Goal: Contribute content

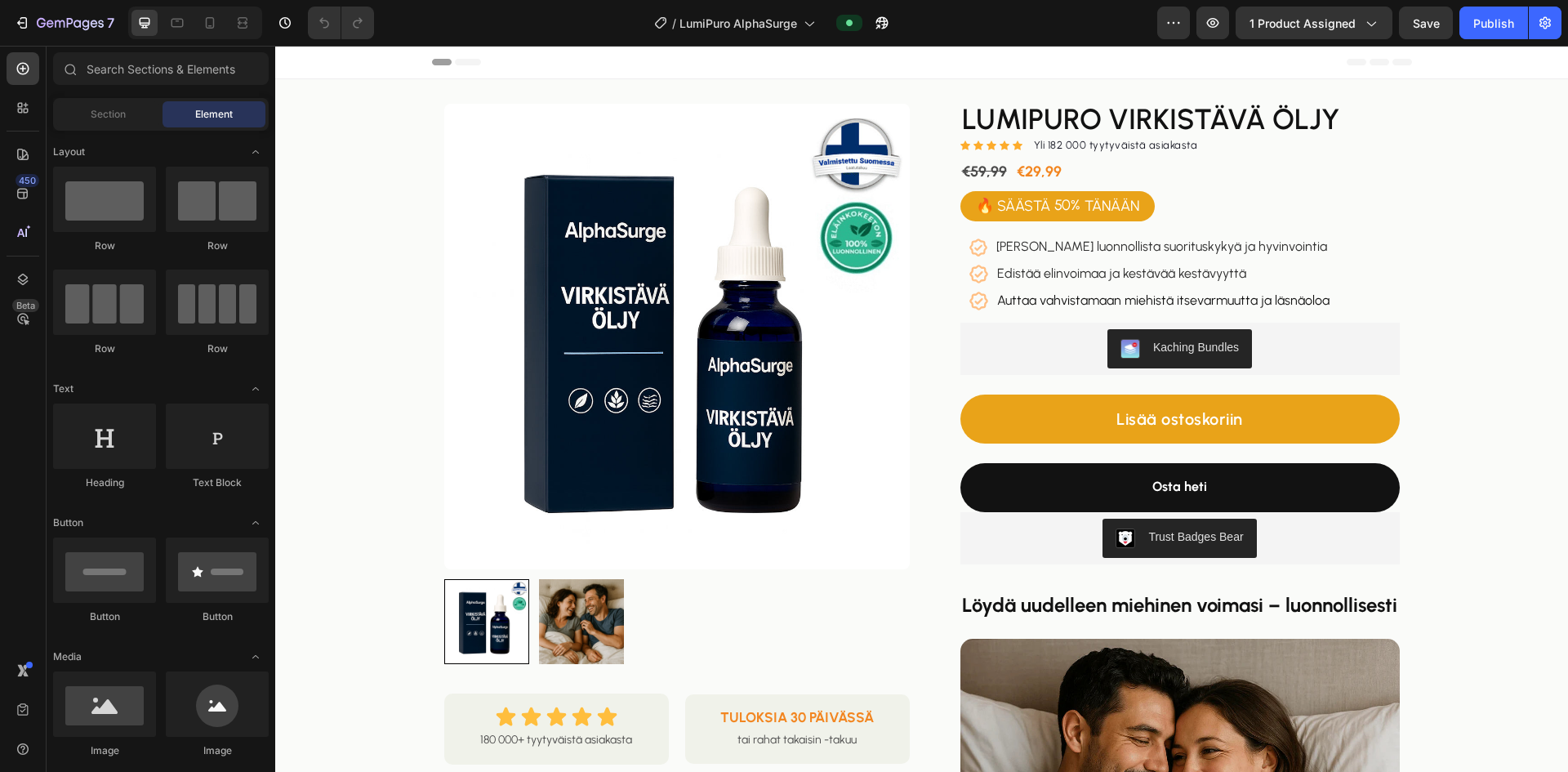
click at [6, 20] on div "7" at bounding box center [60, 23] width 121 height 32
click at [20, 26] on icon "button" at bounding box center [22, 22] width 16 height 16
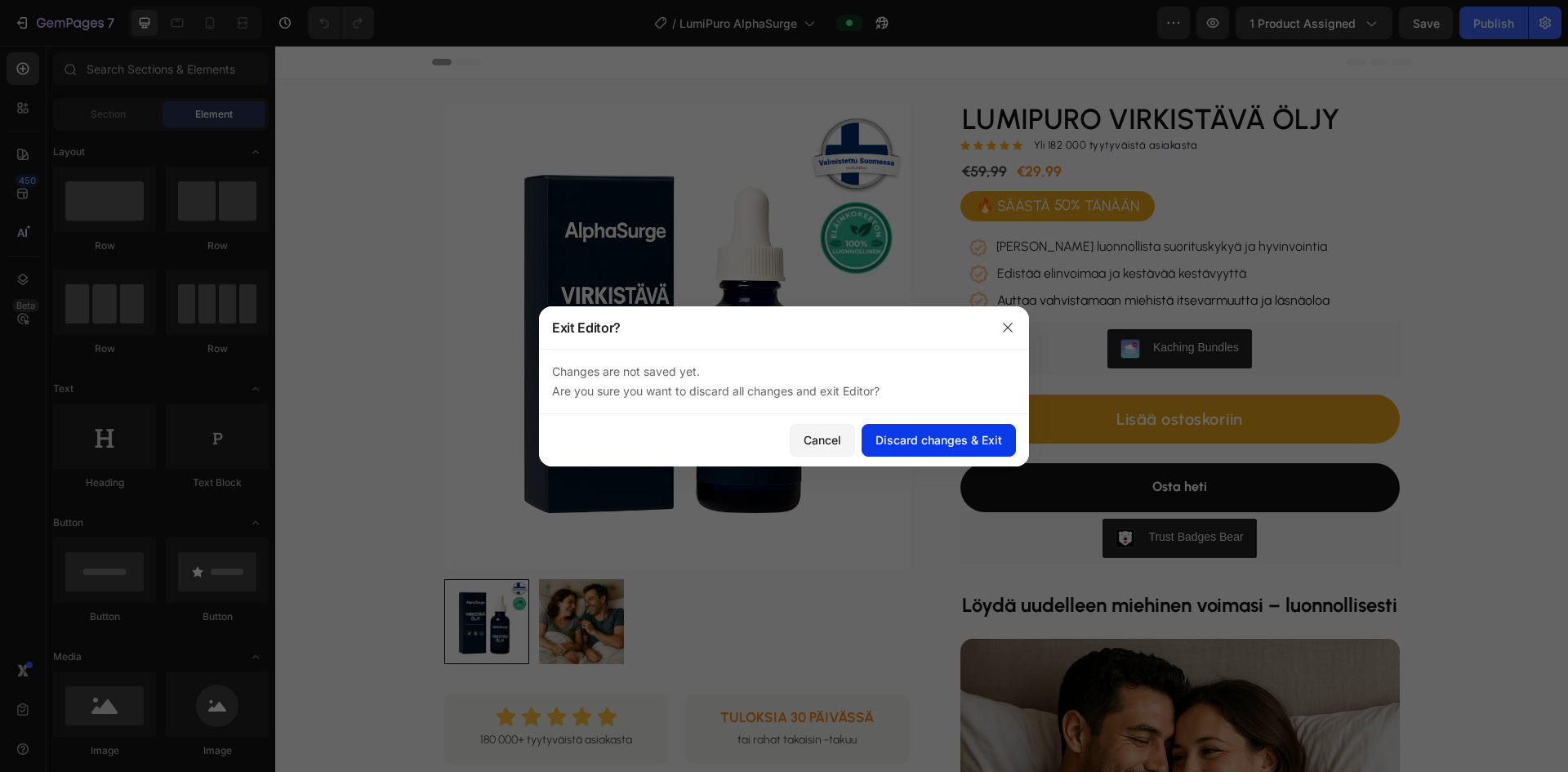
click at [758, 447] on div "Discard changes & Exit" at bounding box center [938, 440] width 127 height 17
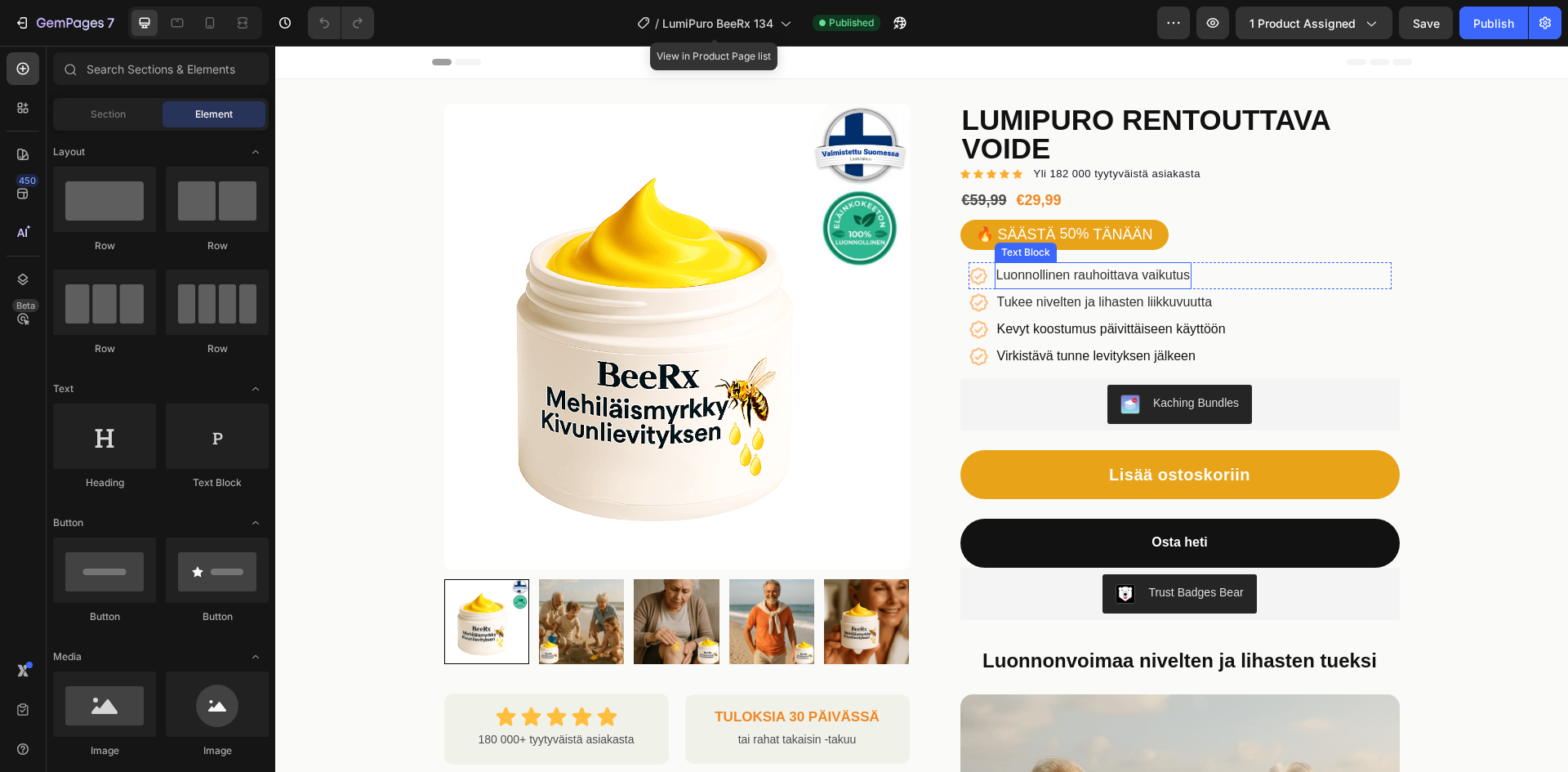
click at [1047, 268] on span "Luonnollinen rauhoittava vaikutus" at bounding box center [1093, 274] width 194 height 14
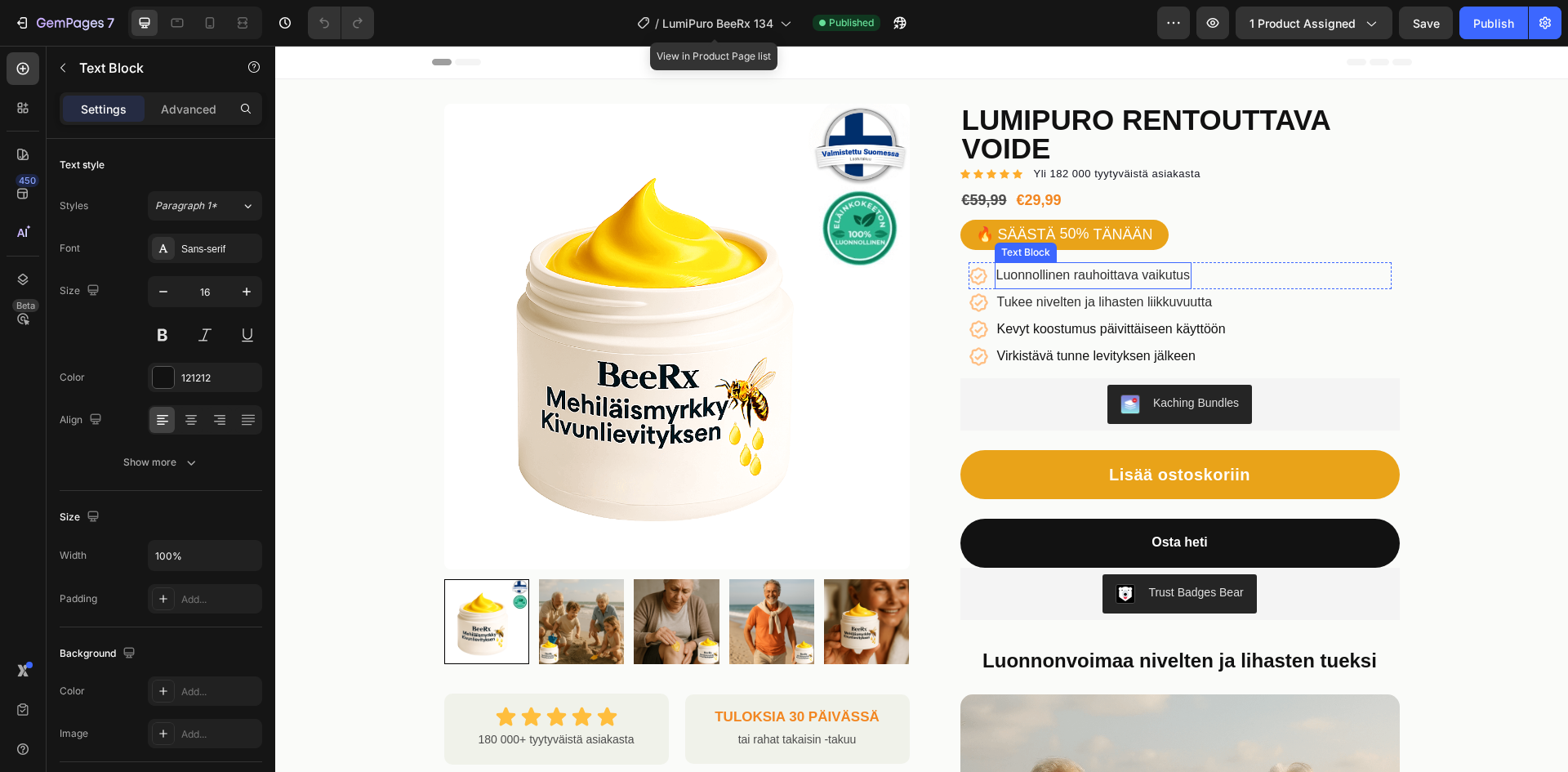
click at [1047, 268] on span "Luonnollinen rauhoittava vaikutus" at bounding box center [1093, 274] width 194 height 14
click at [1119, 295] on span "Tukee nivelten ja lihasten liikkuvuutta" at bounding box center [1106, 302] width 216 height 14
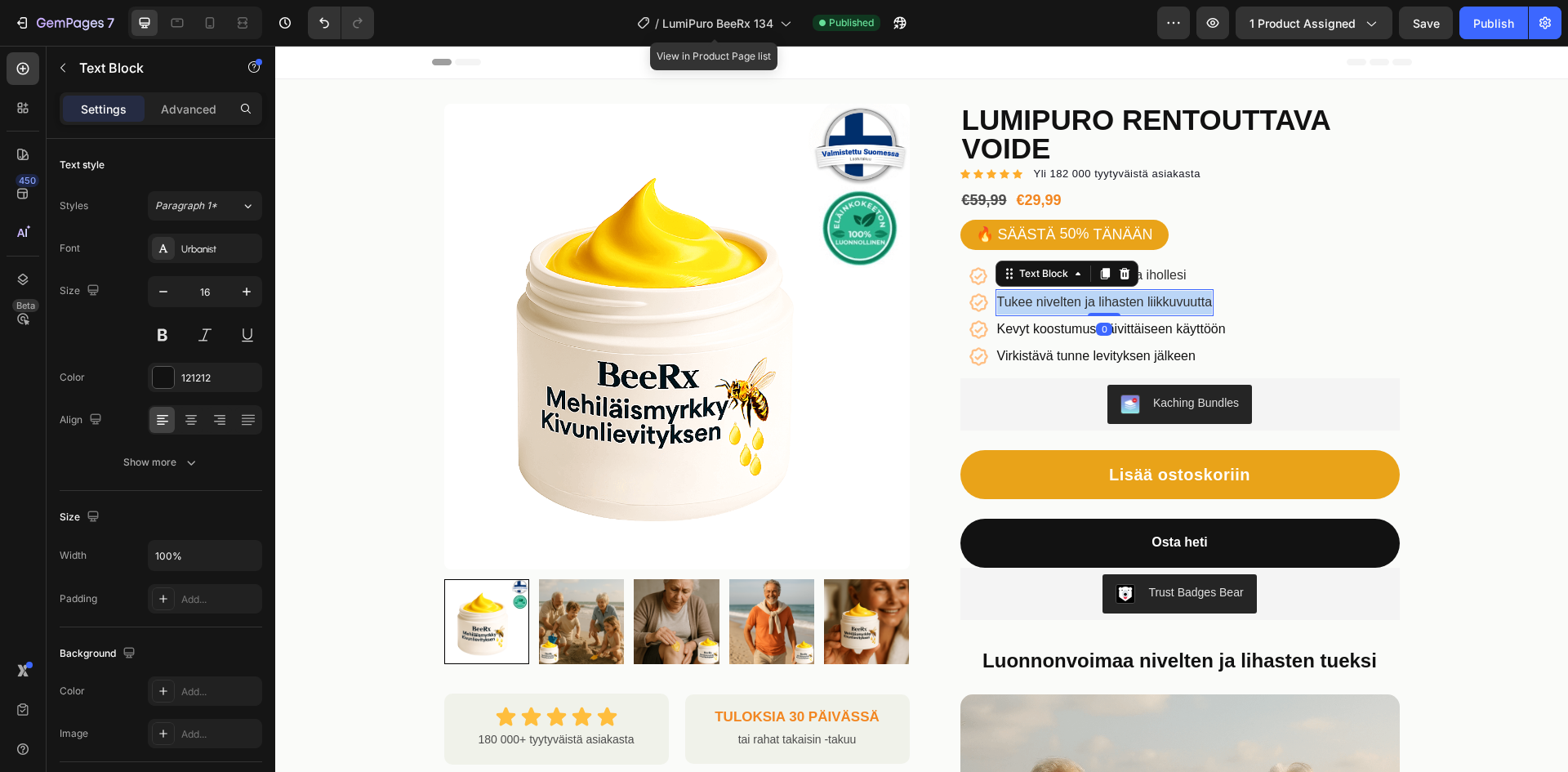
click at [1119, 295] on span "Tukee nivelten ja lihasten liikkuvuutta" at bounding box center [1106, 302] width 216 height 14
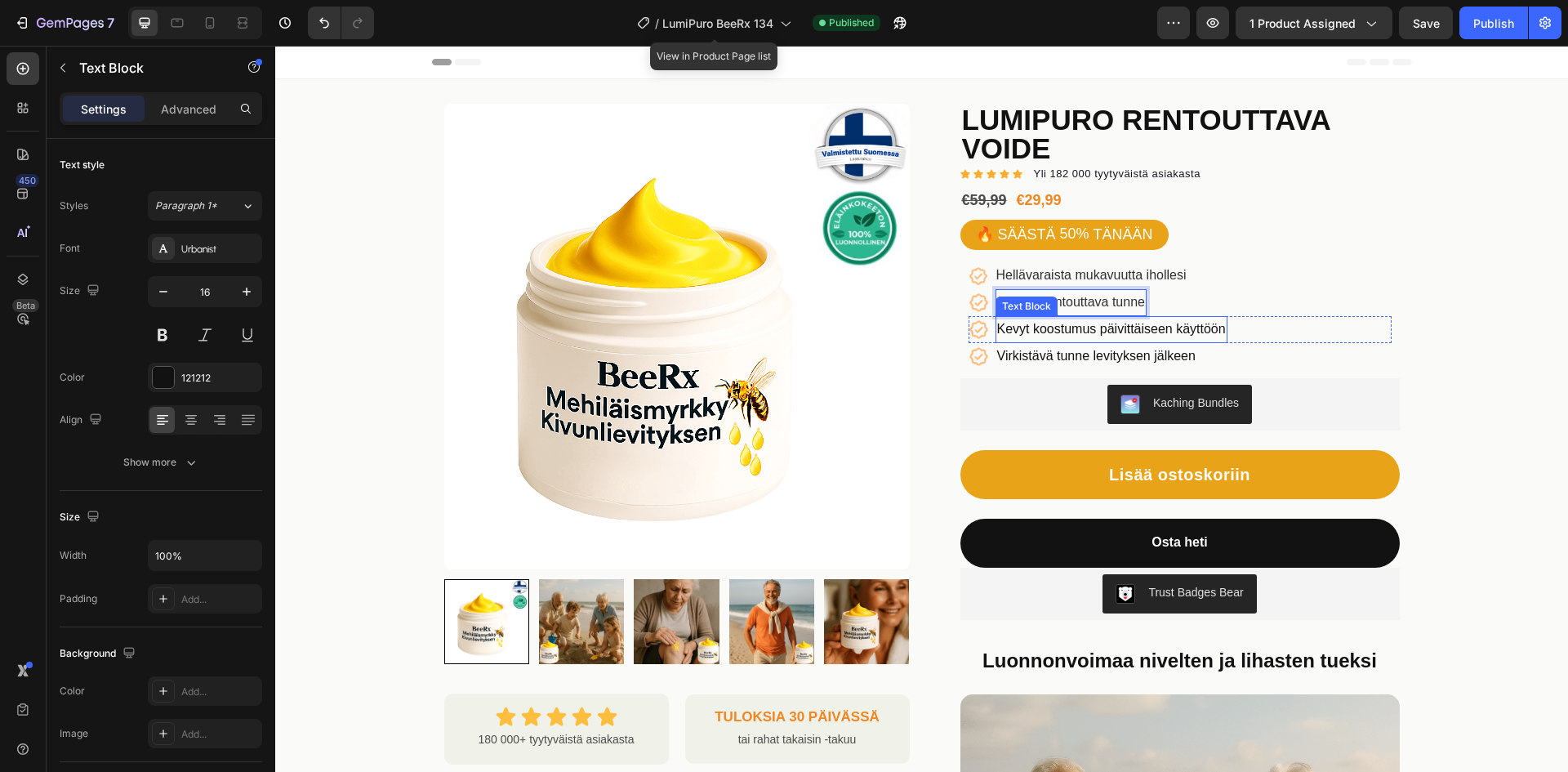
click at [1140, 318] on p "Kevyt koostumus päivittäiseen käyttöön" at bounding box center [1111, 330] width 228 height 24
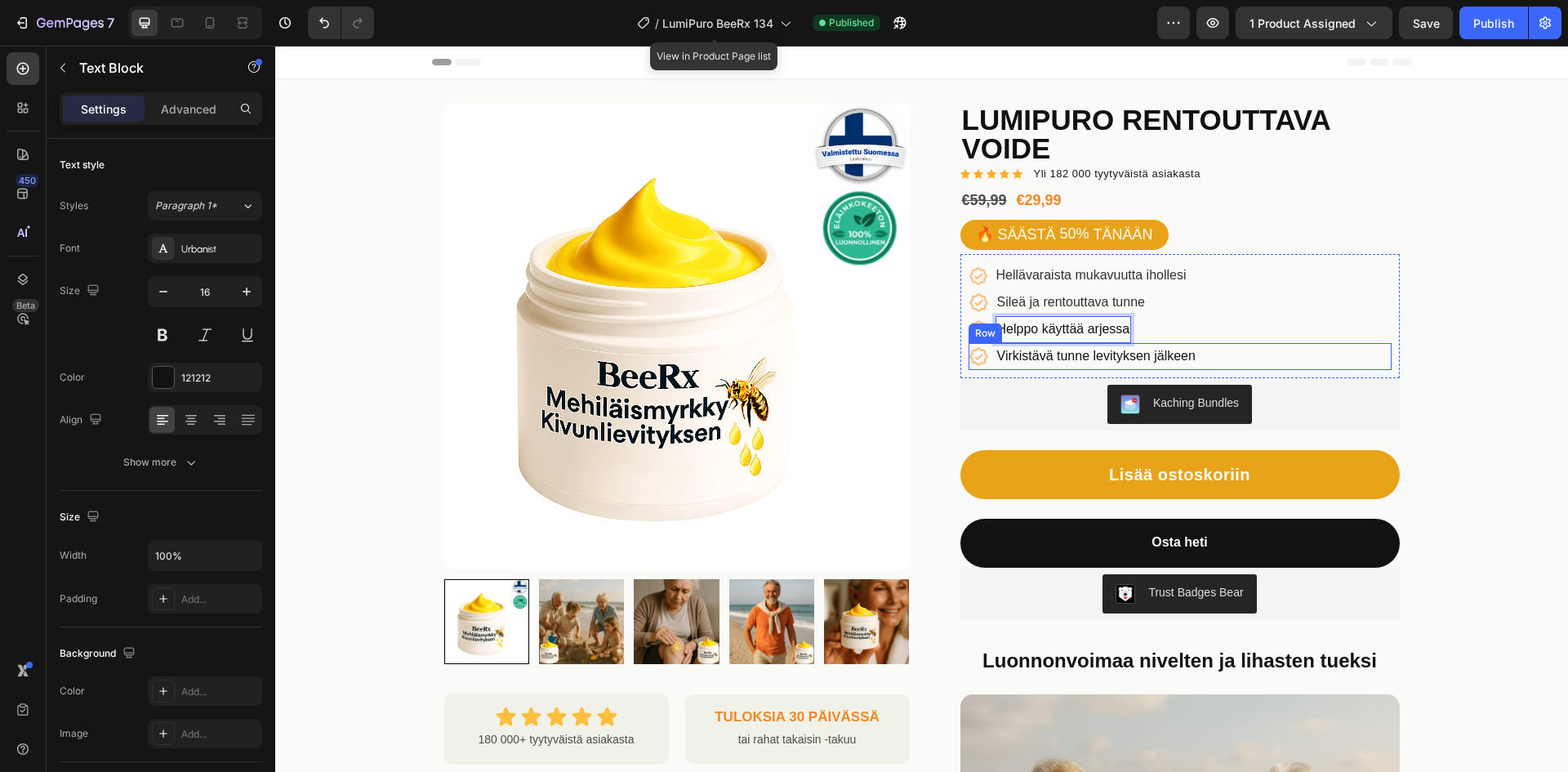
click at [1223, 343] on div "Icon Virkistävä tunne levityksen jälkeen Text Block Row" at bounding box center [1180, 356] width 423 height 27
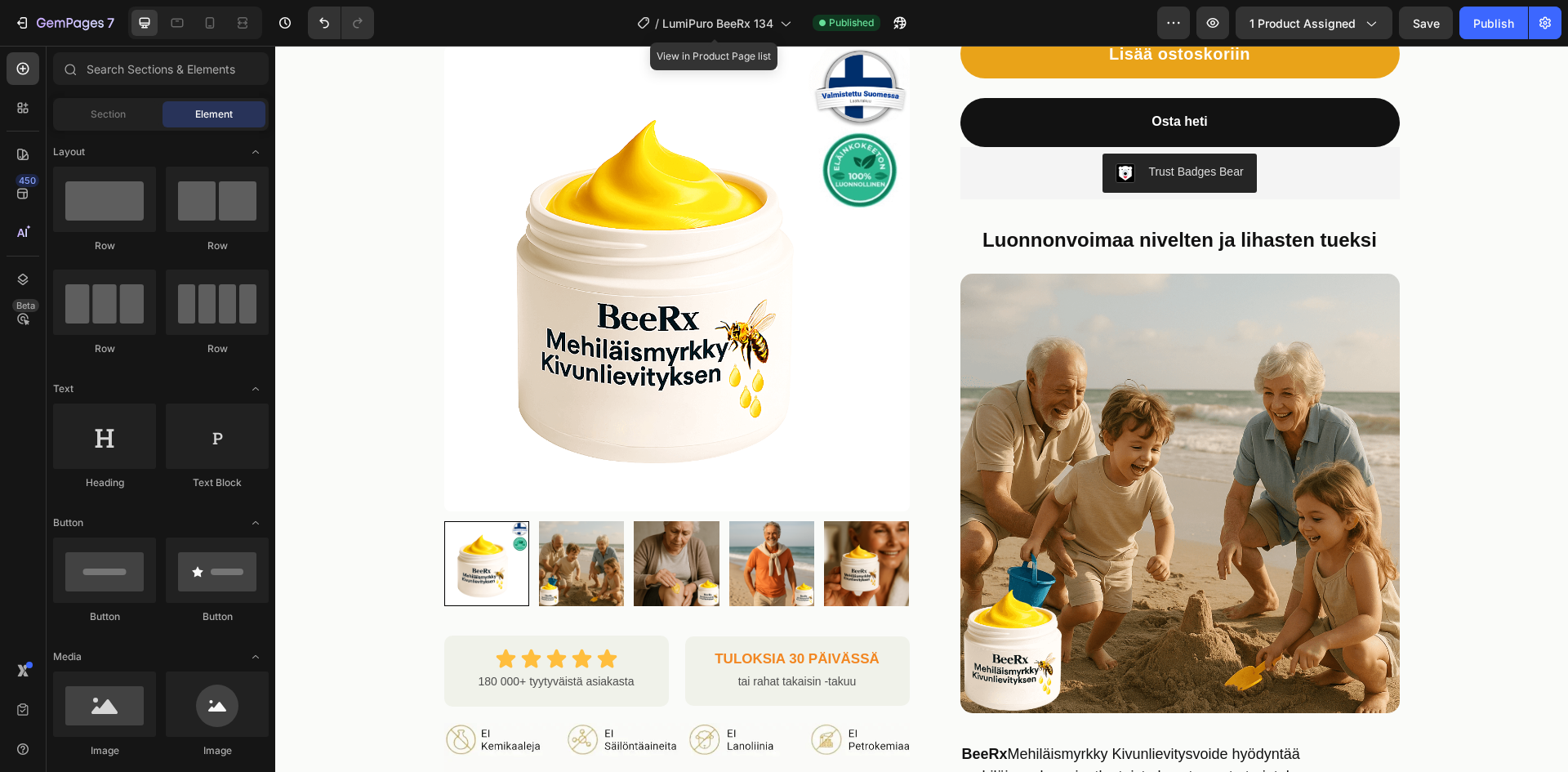
scroll to position [408, 0]
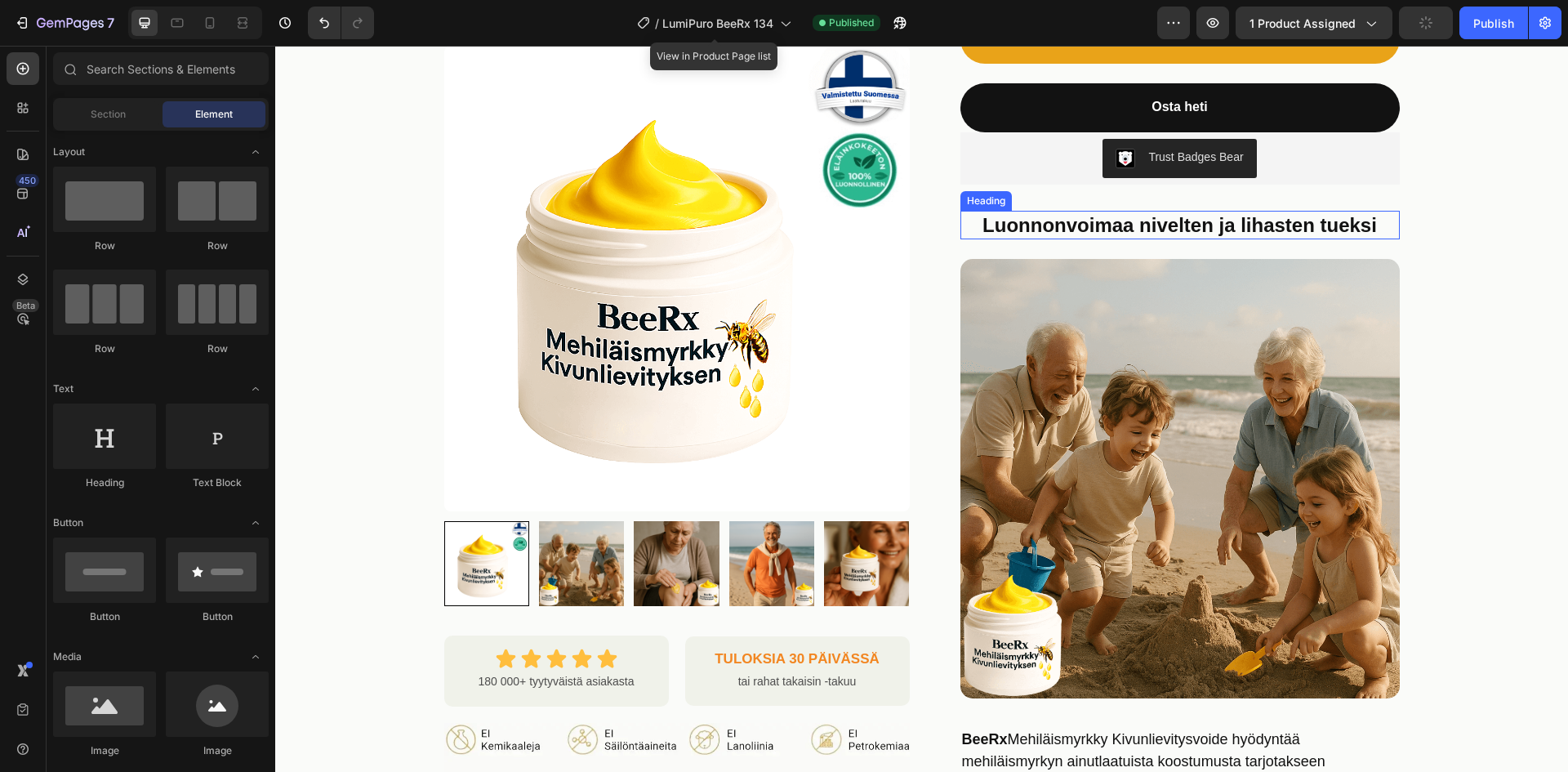
click at [1168, 214] on strong "Luonnonvoimaa nivelten ja lihasten tueksi" at bounding box center [1179, 225] width 395 height 22
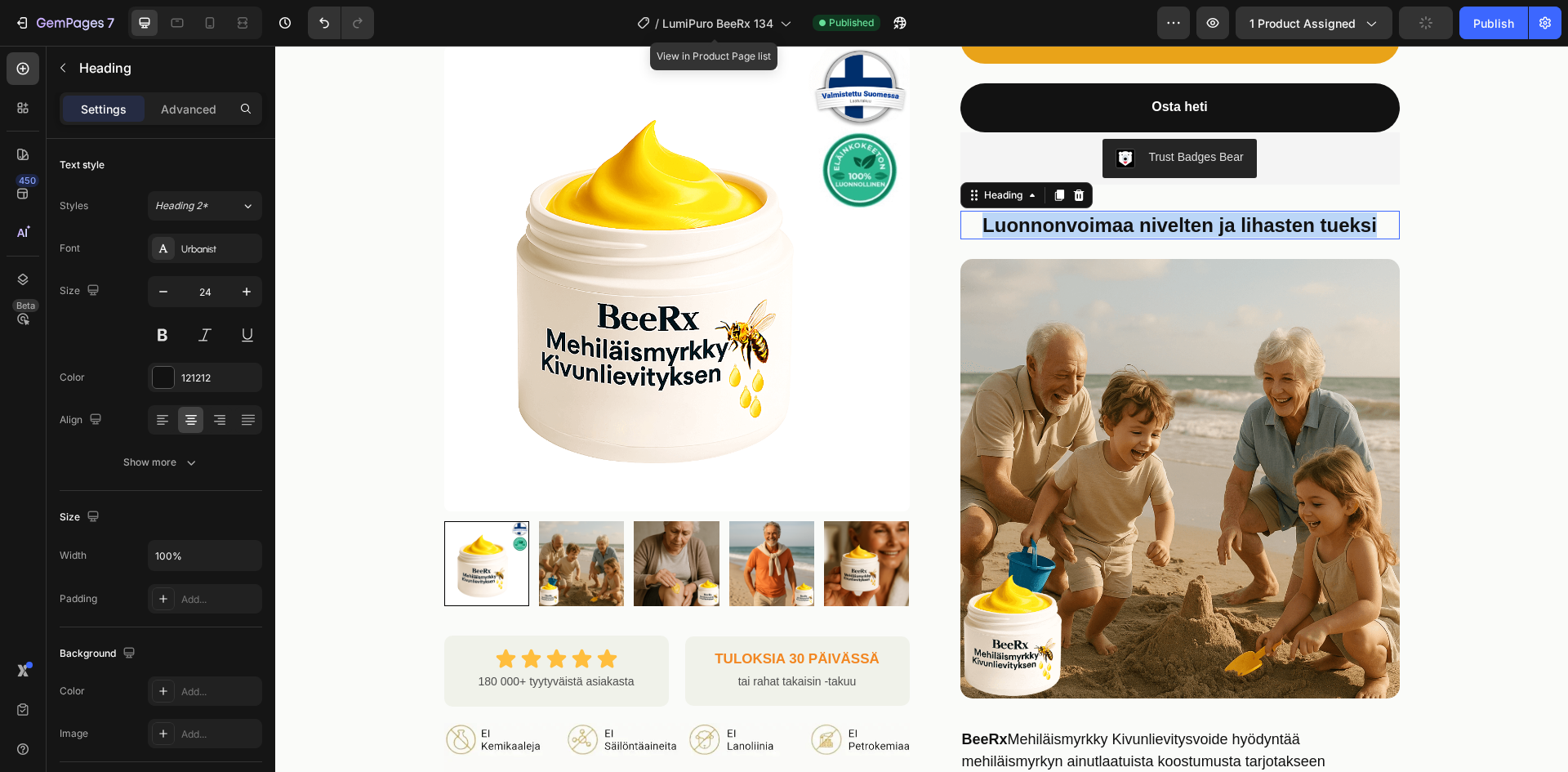
click at [1168, 214] on strong "Luonnonvoimaa nivelten ja lihasten tueksi" at bounding box center [1179, 225] width 395 height 22
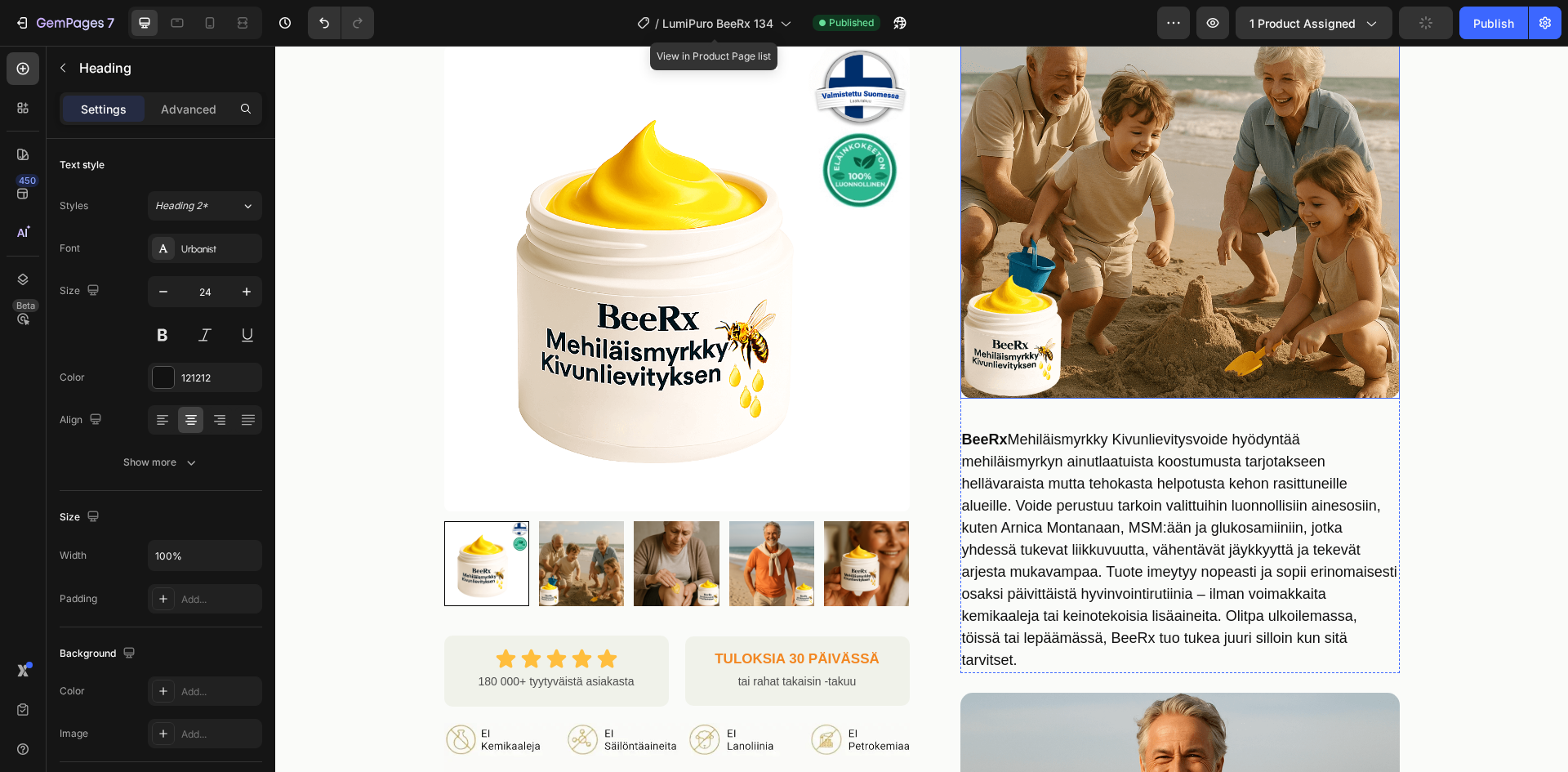
scroll to position [735, 0]
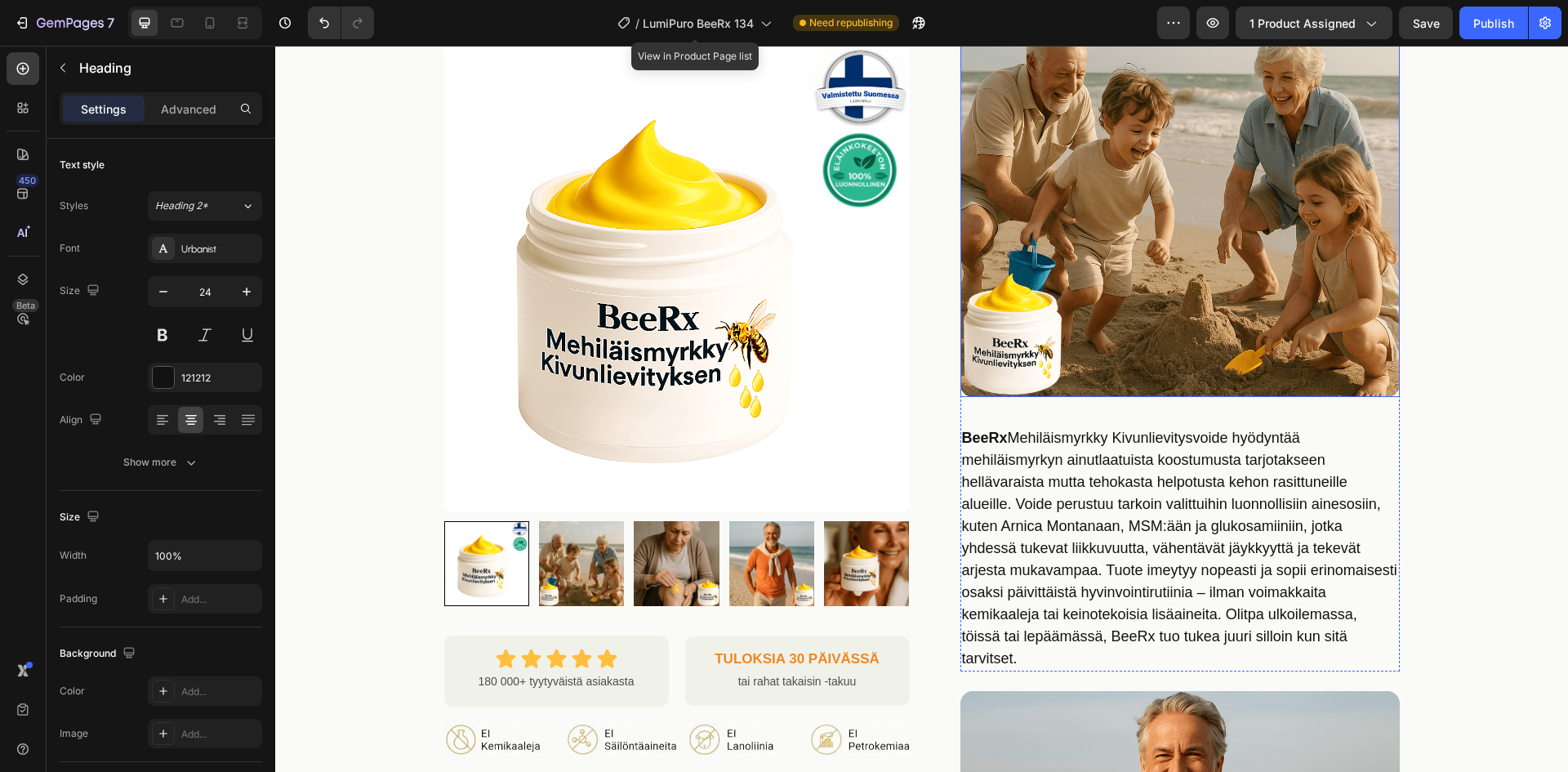
click at [1179, 447] on p "BeeRx Mehiläismyrkky Kivunlievitysvoide hyödyntää mehiläismyrkyn ainutlaatuista…" at bounding box center [1180, 548] width 436 height 243
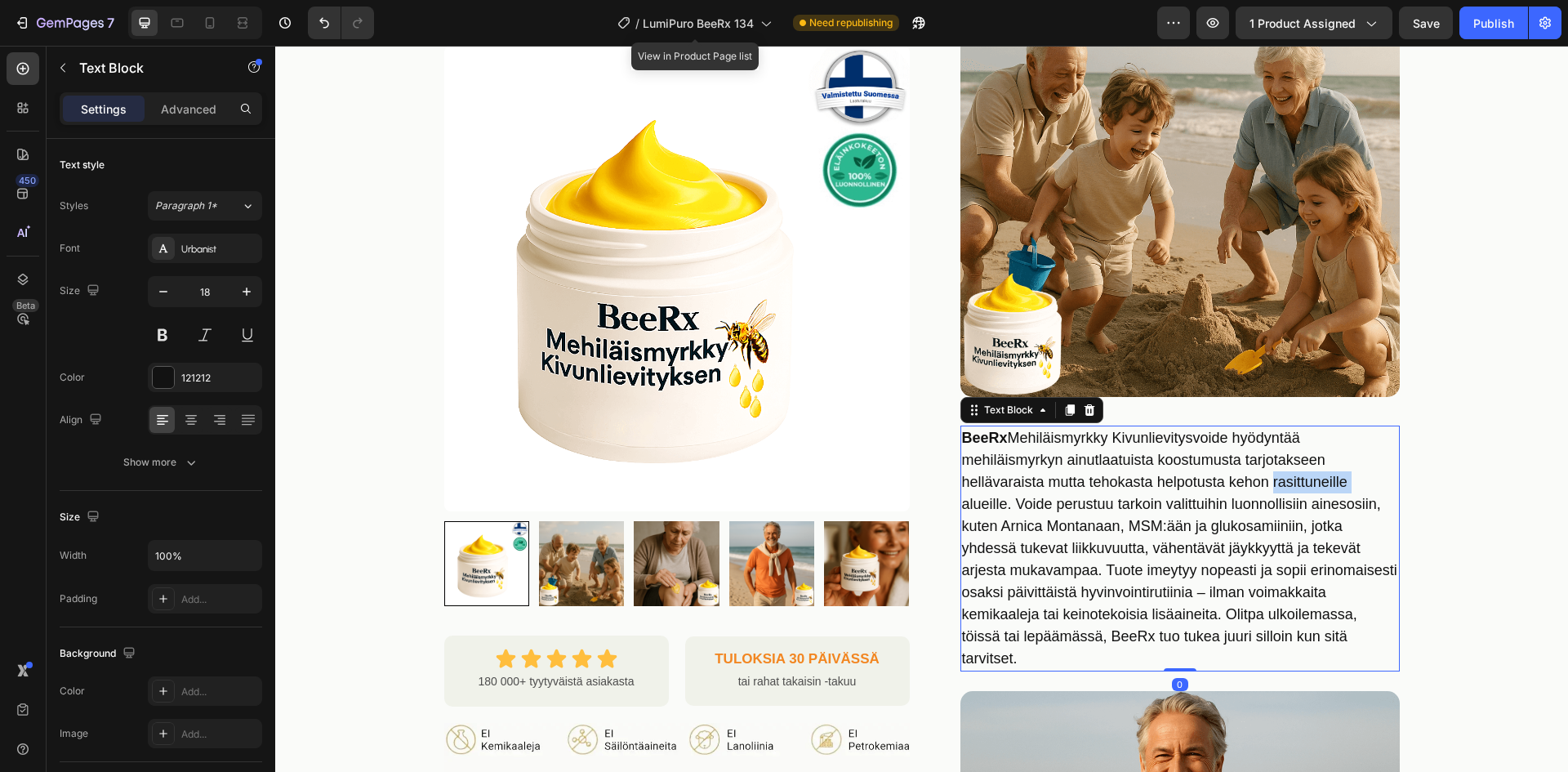
click at [1179, 447] on p "BeeRx Mehiläismyrkky Kivunlievitysvoide hyödyntää mehiläismyrkyn ainutlaatuista…" at bounding box center [1180, 548] width 436 height 243
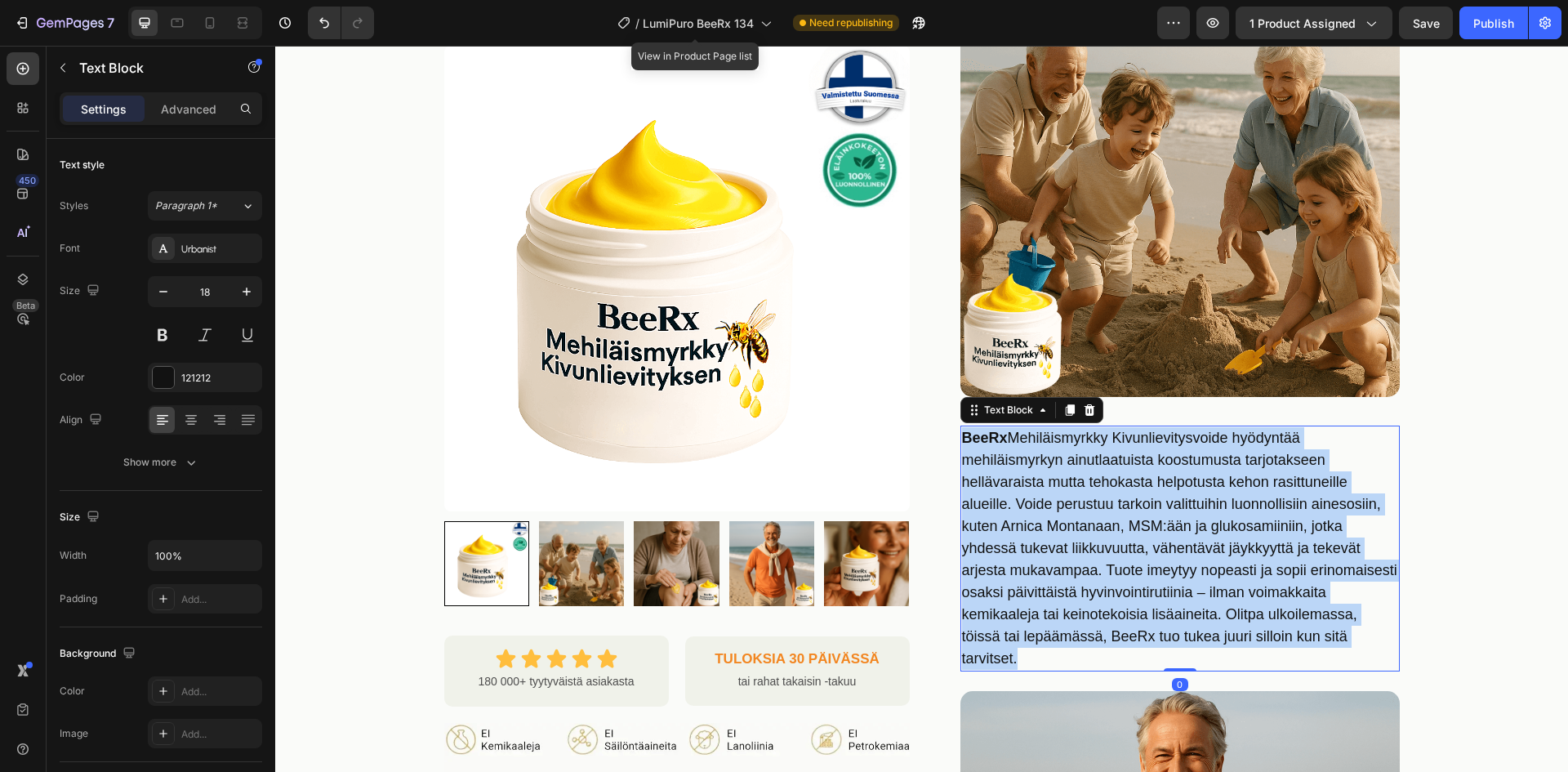
click at [1179, 447] on p "BeeRx Mehiläismyrkky Kivunlievitysvoide hyödyntää mehiläismyrkyn ainutlaatuista…" at bounding box center [1180, 548] width 436 height 243
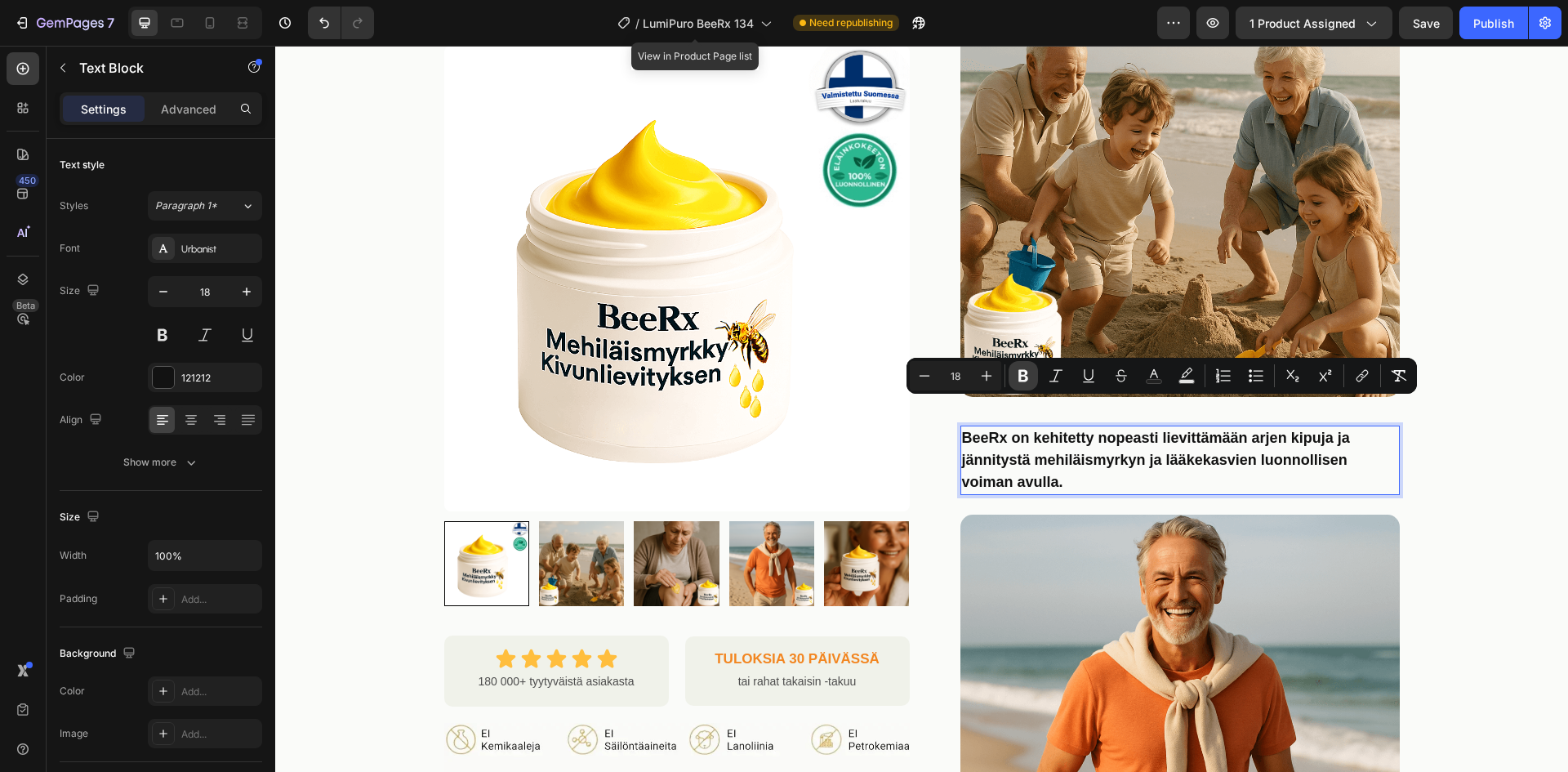
click at [1015, 370] on button "Bold" at bounding box center [1023, 375] width 30 height 30
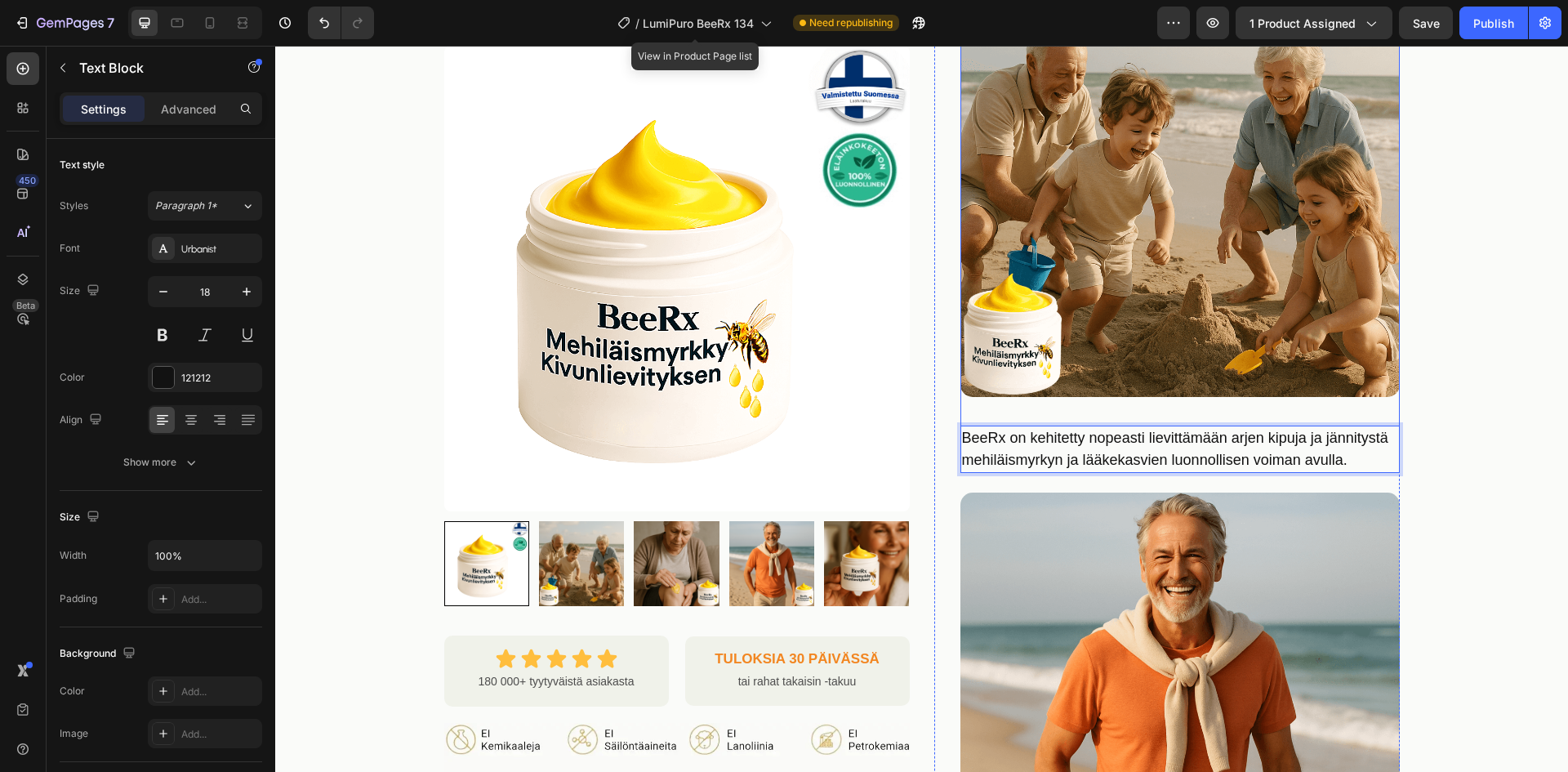
click at [1498, 446] on div "Product Images Row Icon Icon Icon Icon Icon Icon List 180 000+ tyytyväistä asia…" at bounding box center [921, 359] width 1293 height 1982
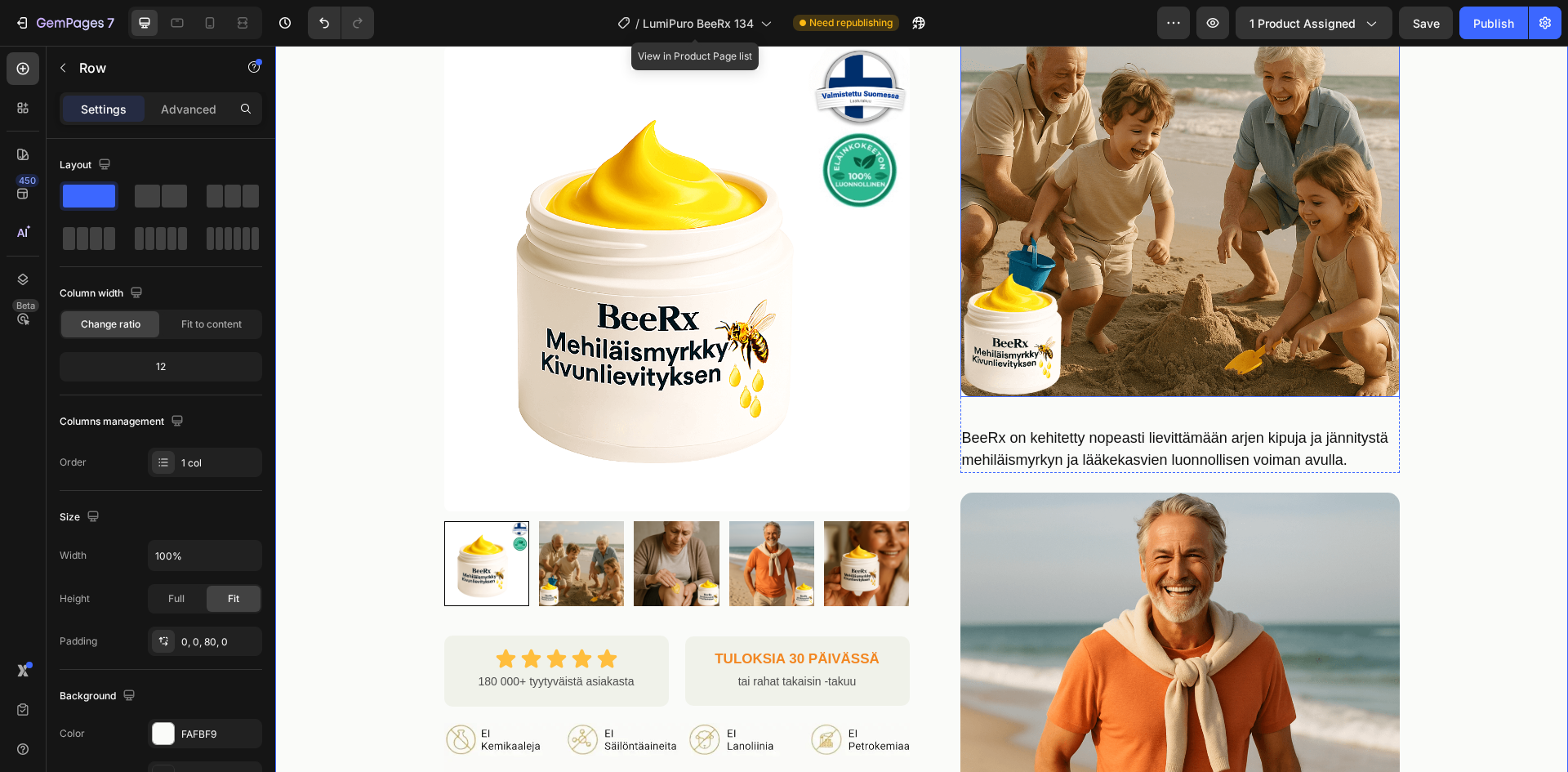
click at [1241, 347] on img at bounding box center [1180, 178] width 440 height 440
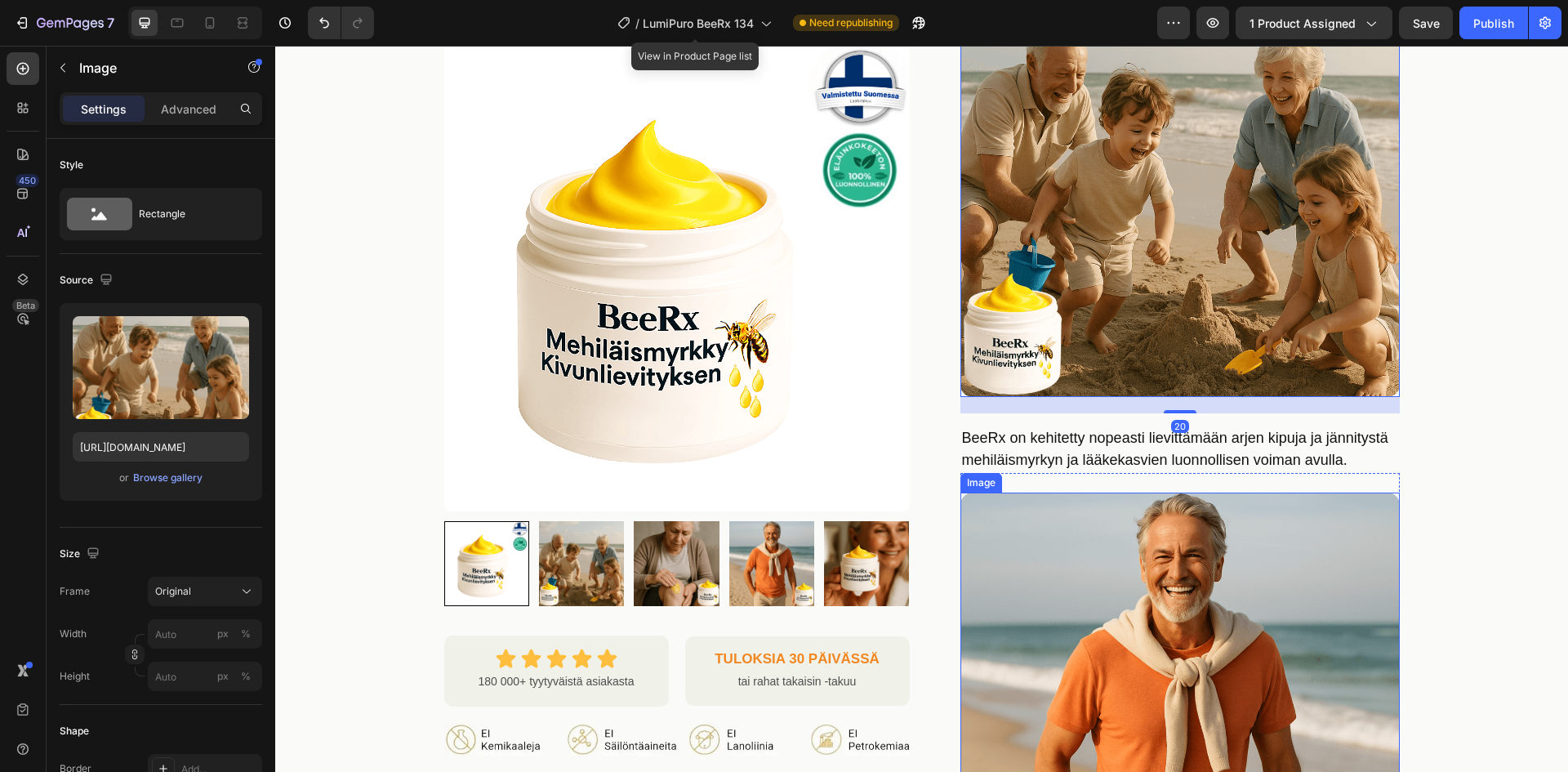
click at [1112, 431] on p "BeeRx on kehitetty nopeasti lievittämään arjen kipuja ja jännitystä mehiläismyr…" at bounding box center [1180, 449] width 436 height 44
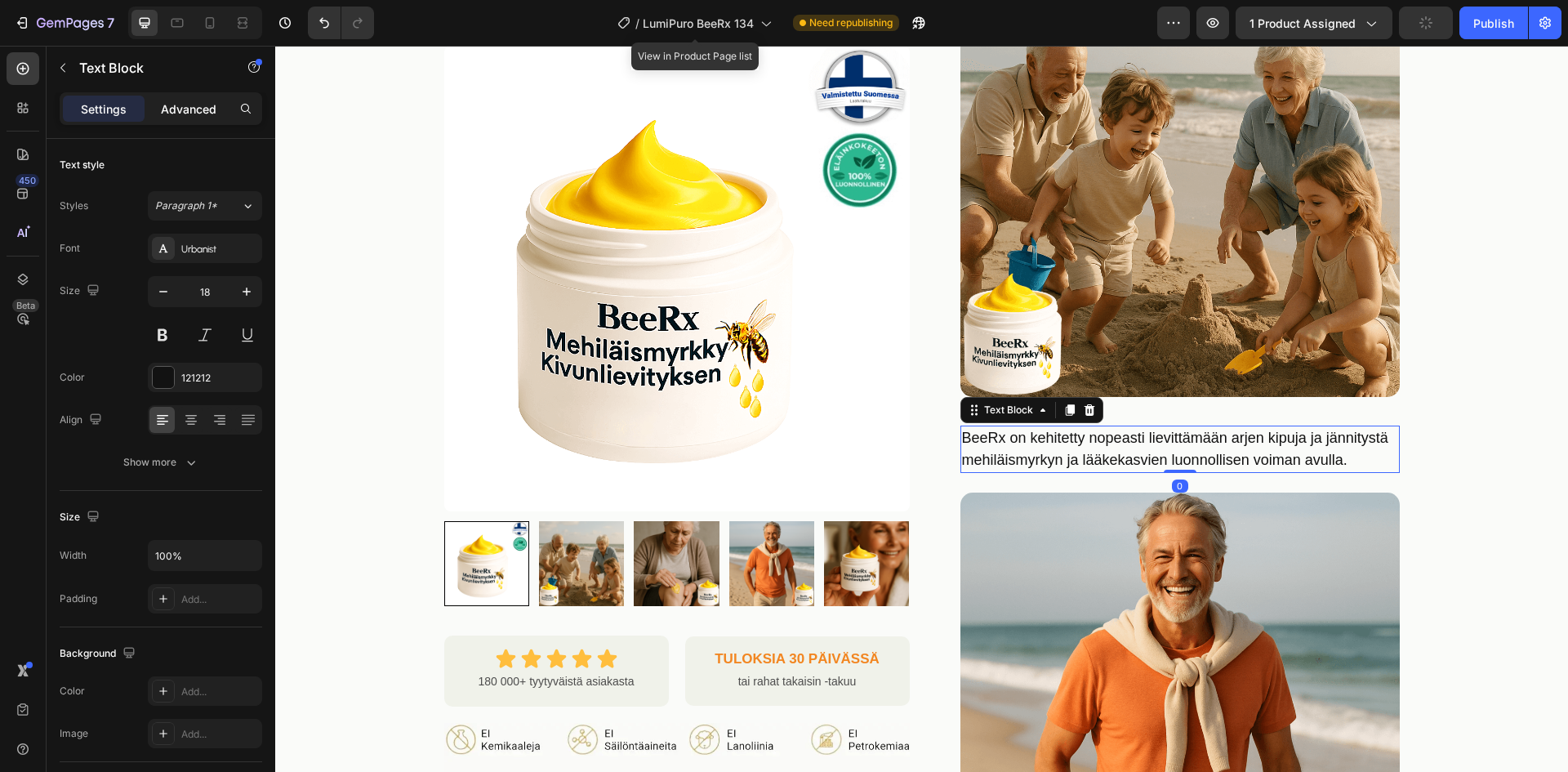
click at [206, 106] on p "Advanced" at bounding box center [188, 109] width 55 height 17
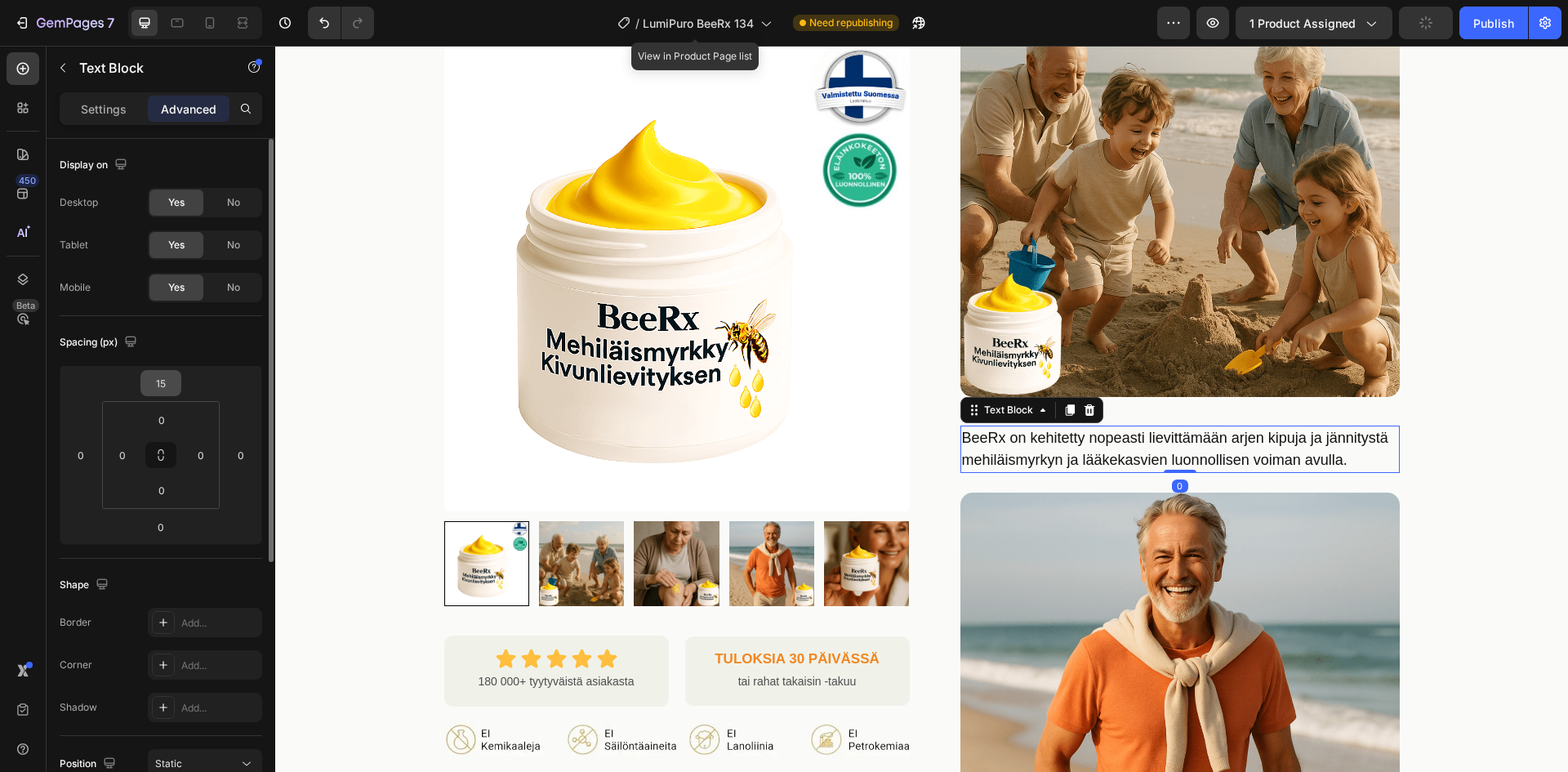
click at [155, 379] on input "15" at bounding box center [161, 383] width 32 height 25
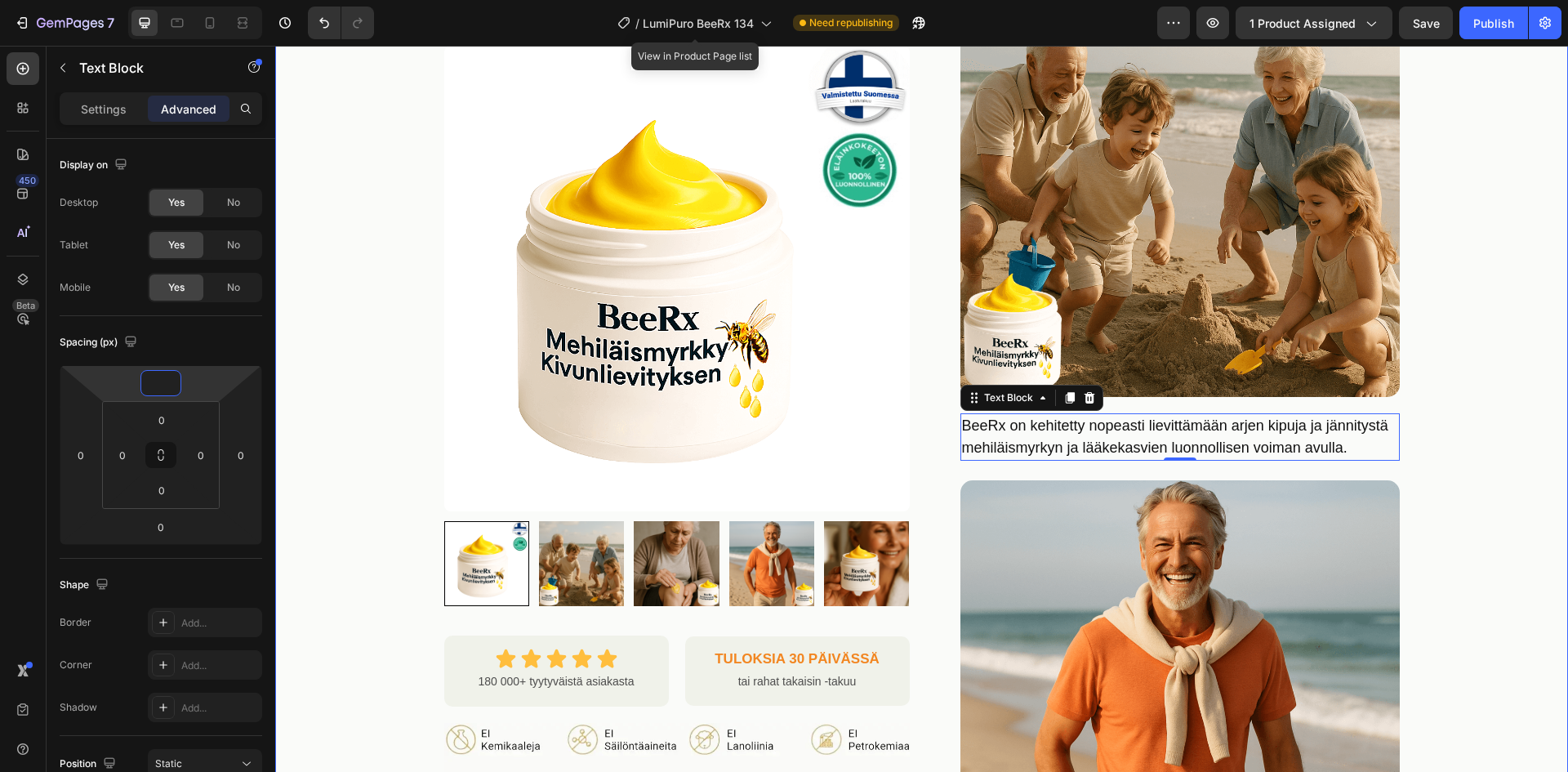
click at [1493, 402] on div "Product Images Row Icon Icon Icon Icon Icon Icon List 180 000+ tyytyväistä asia…" at bounding box center [921, 353] width 1293 height 1969
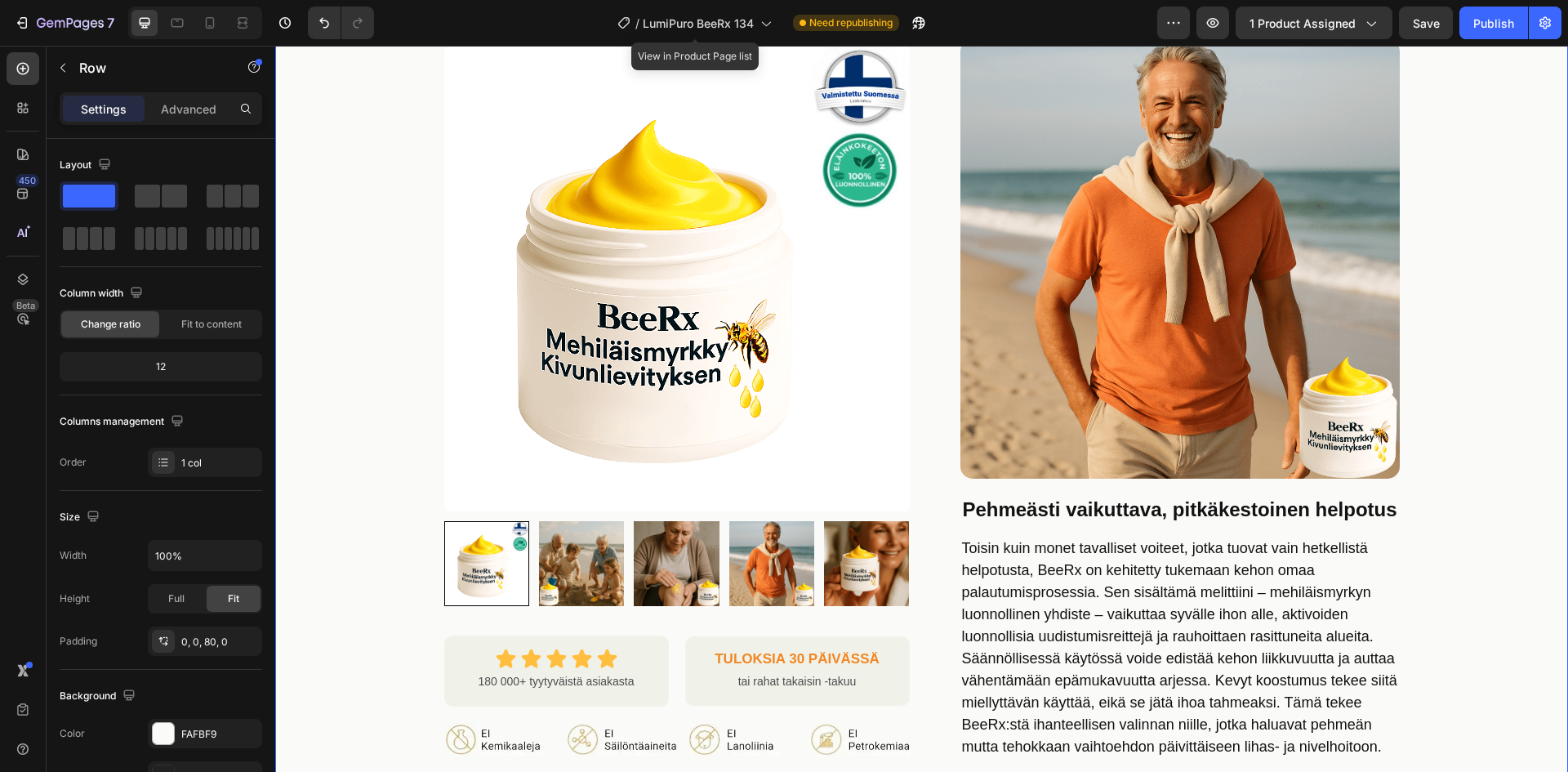
scroll to position [1225, 0]
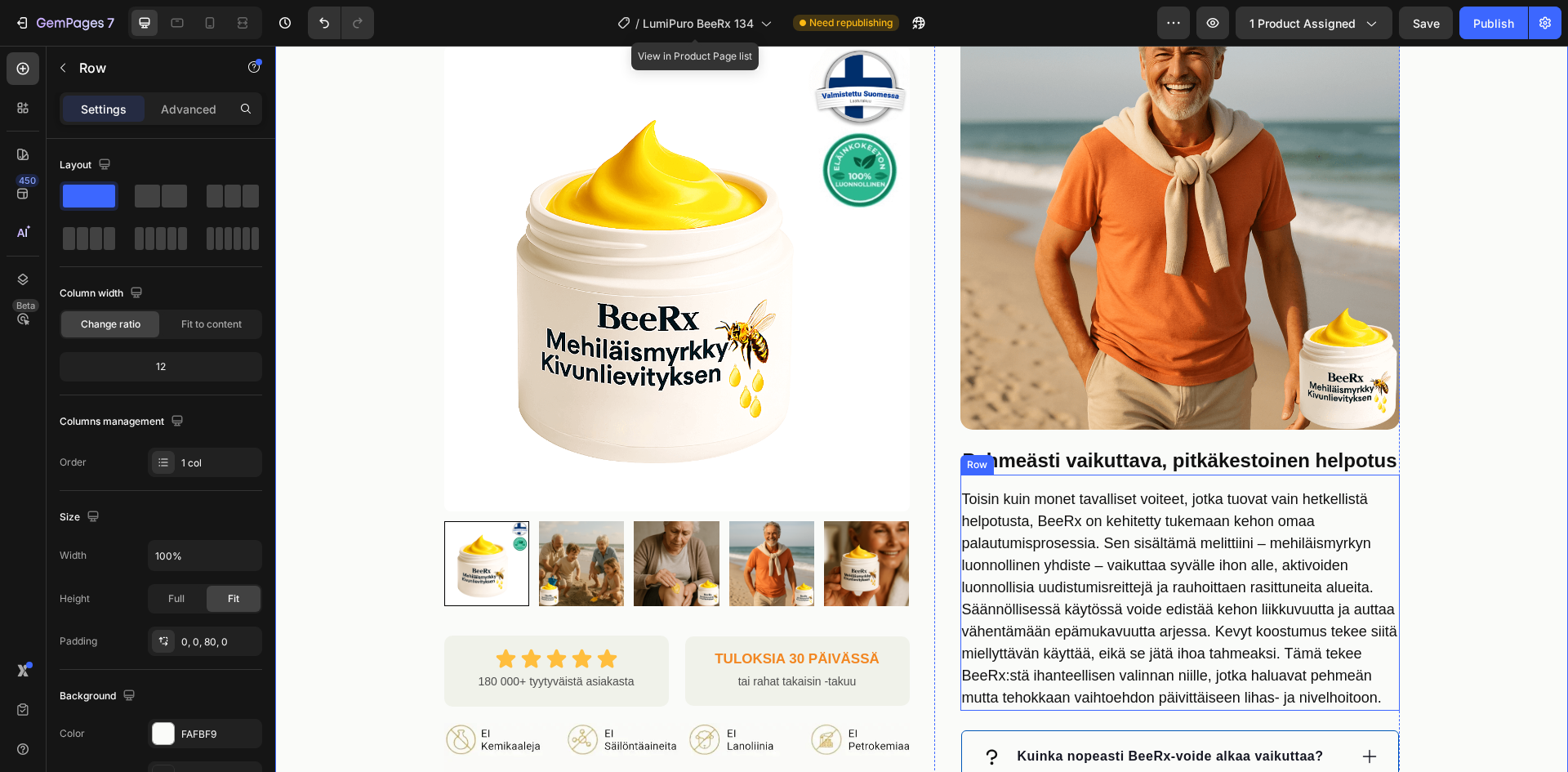
click at [1179, 449] on strong "Pehmeästi vaikuttava, pitkäkestoinen helpotus" at bounding box center [1179, 460] width 435 height 22
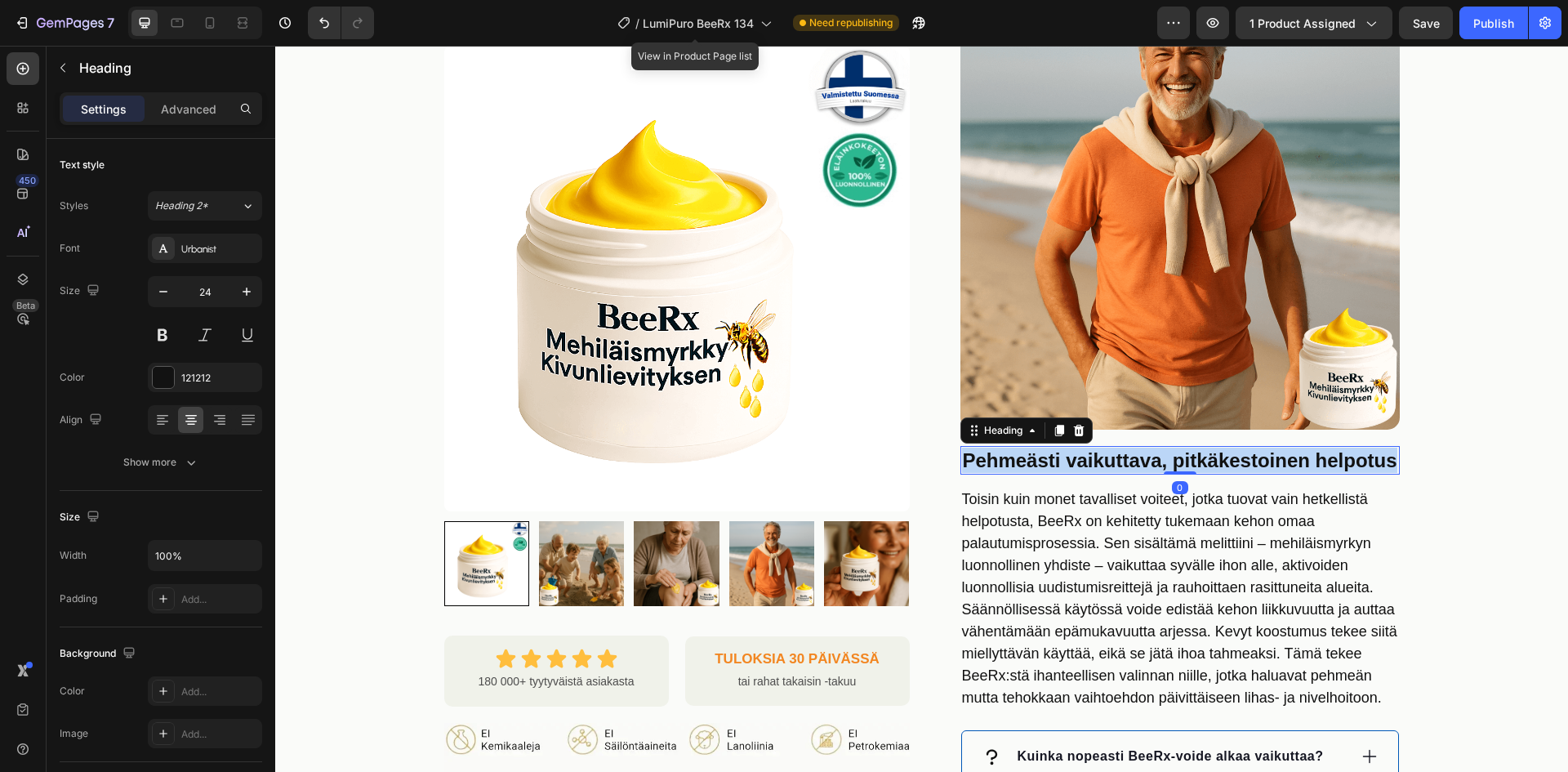
click at [1179, 449] on strong "Pehmeästi vaikuttava, pitkäkestoinen helpotus" at bounding box center [1179, 460] width 435 height 22
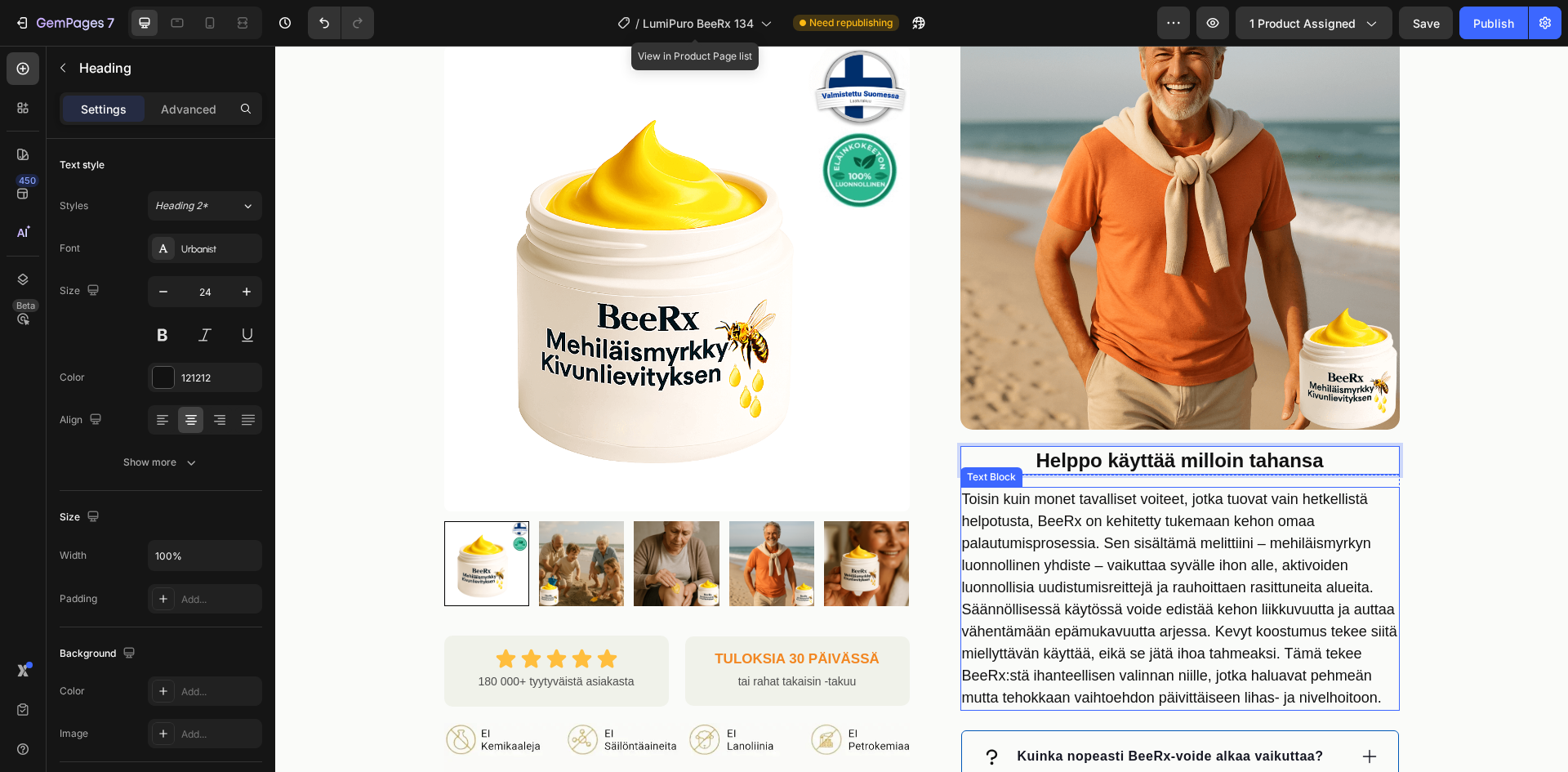
click at [1109, 500] on p "Toisin kuin monet tavalliset voiteet, jotka tuovat vain hetkellistä helpotusta,…" at bounding box center [1180, 598] width 436 height 221
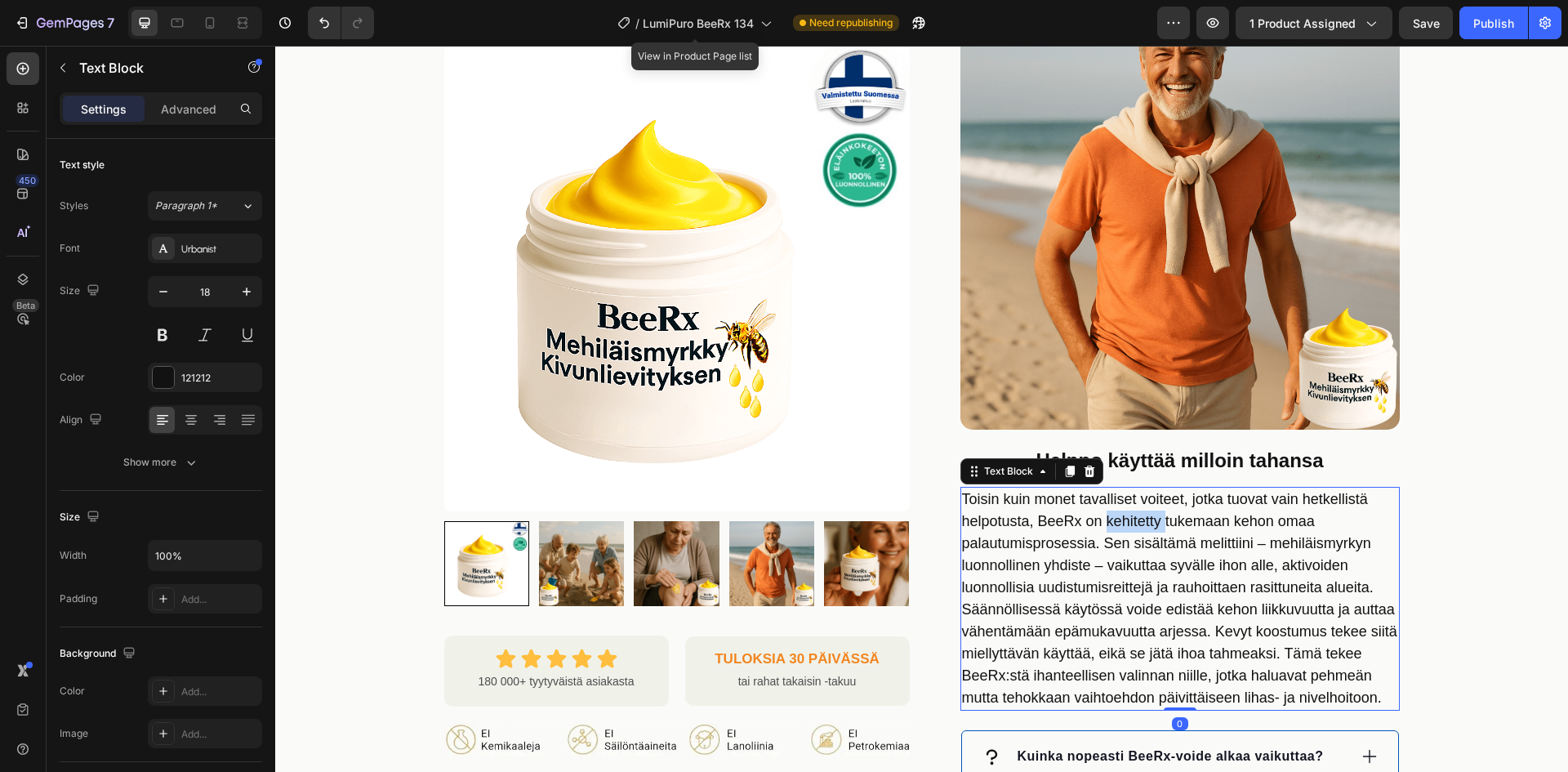
click at [1109, 500] on p "Toisin kuin monet tavalliset voiteet, jotka tuovat vain hetkellistä helpotusta,…" at bounding box center [1180, 598] width 436 height 221
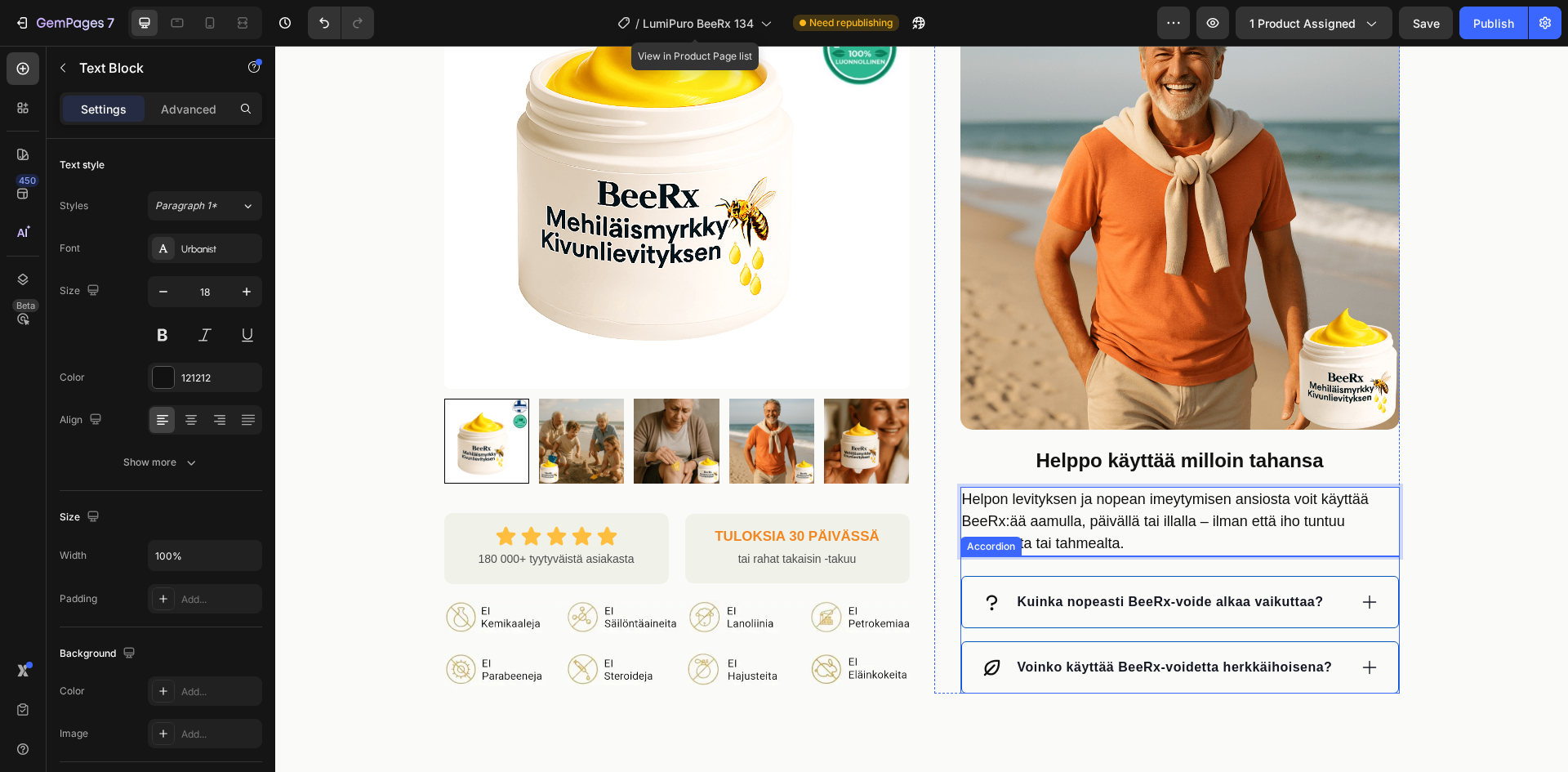
click at [1130, 592] on p "Kuinka nopeasti BeeRx-voide alkaa vaikuttaa?" at bounding box center [1171, 602] width 307 height 20
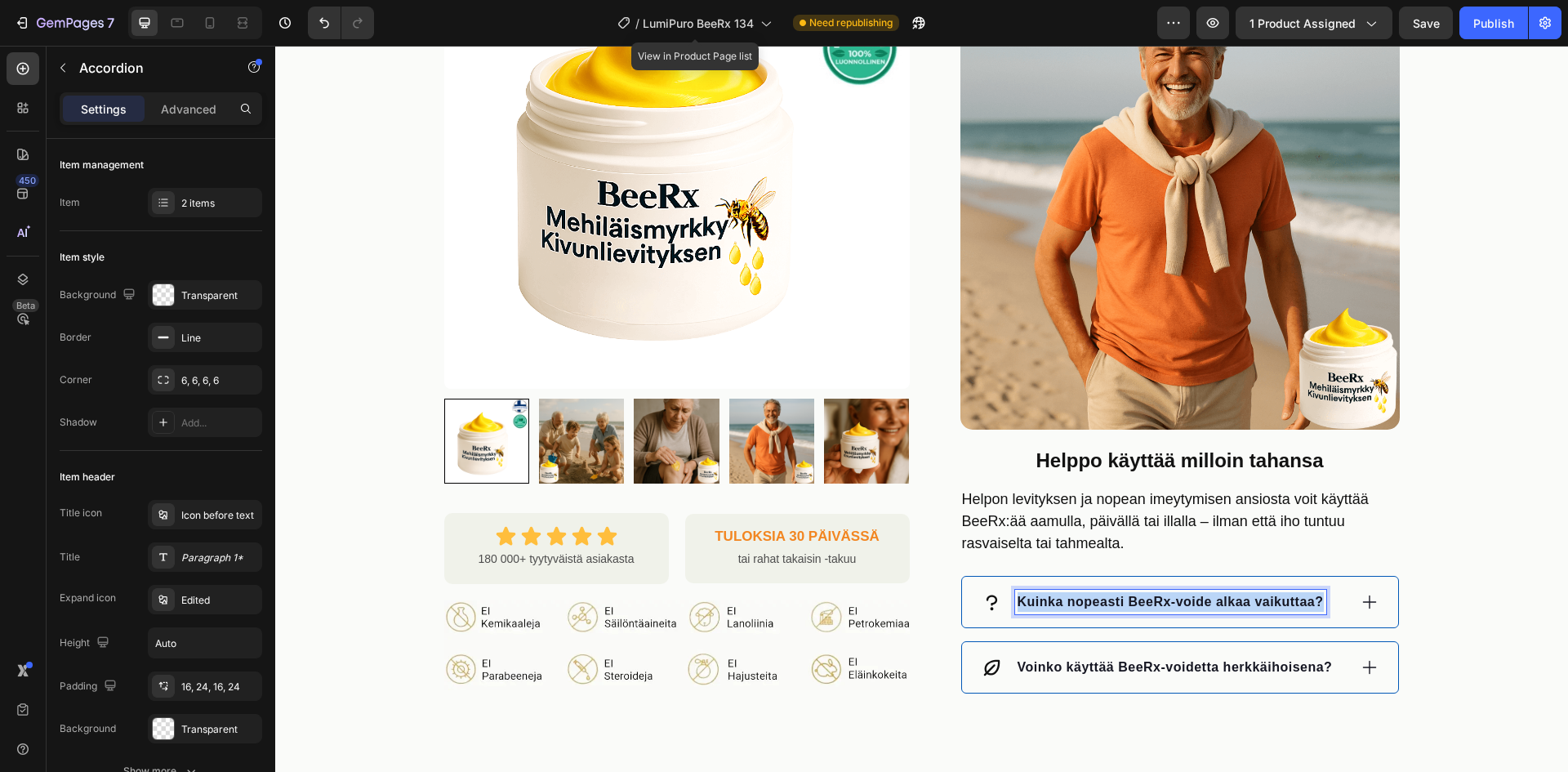
click at [1130, 592] on p "Kuinka nopeasti BeeRx-voide alkaa vaikuttaa?" at bounding box center [1171, 602] width 307 height 20
click at [1300, 590] on div "Voinko käyttää BeeRx:ää päivittäin?" at bounding box center [1165, 602] width 366 height 25
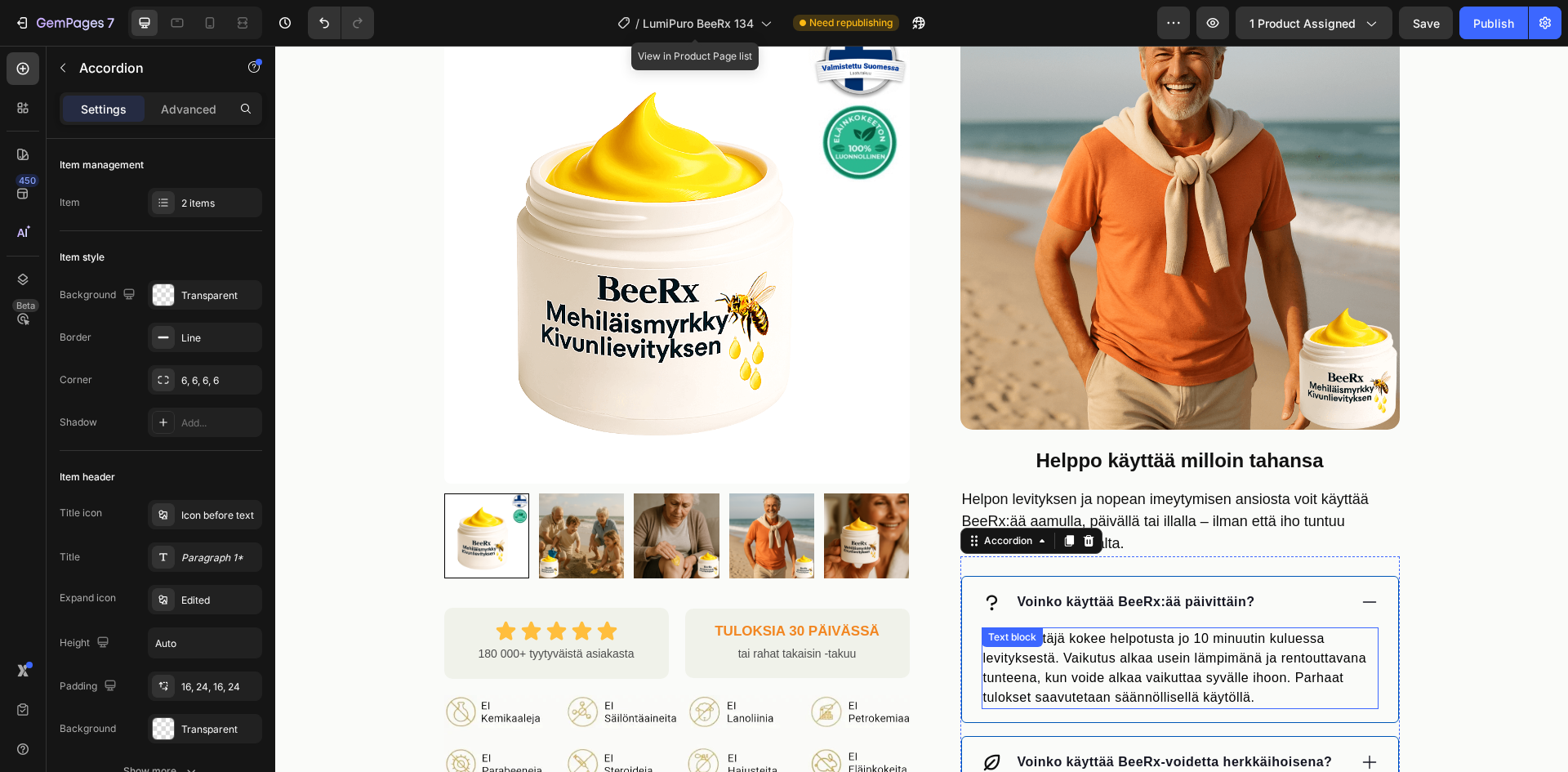
click at [1168, 629] on p "Moni käyttäjä kokee helpotusta jo 10 minuutin kuluessa levityksestä. Vaikutus a…" at bounding box center [1180, 668] width 394 height 78
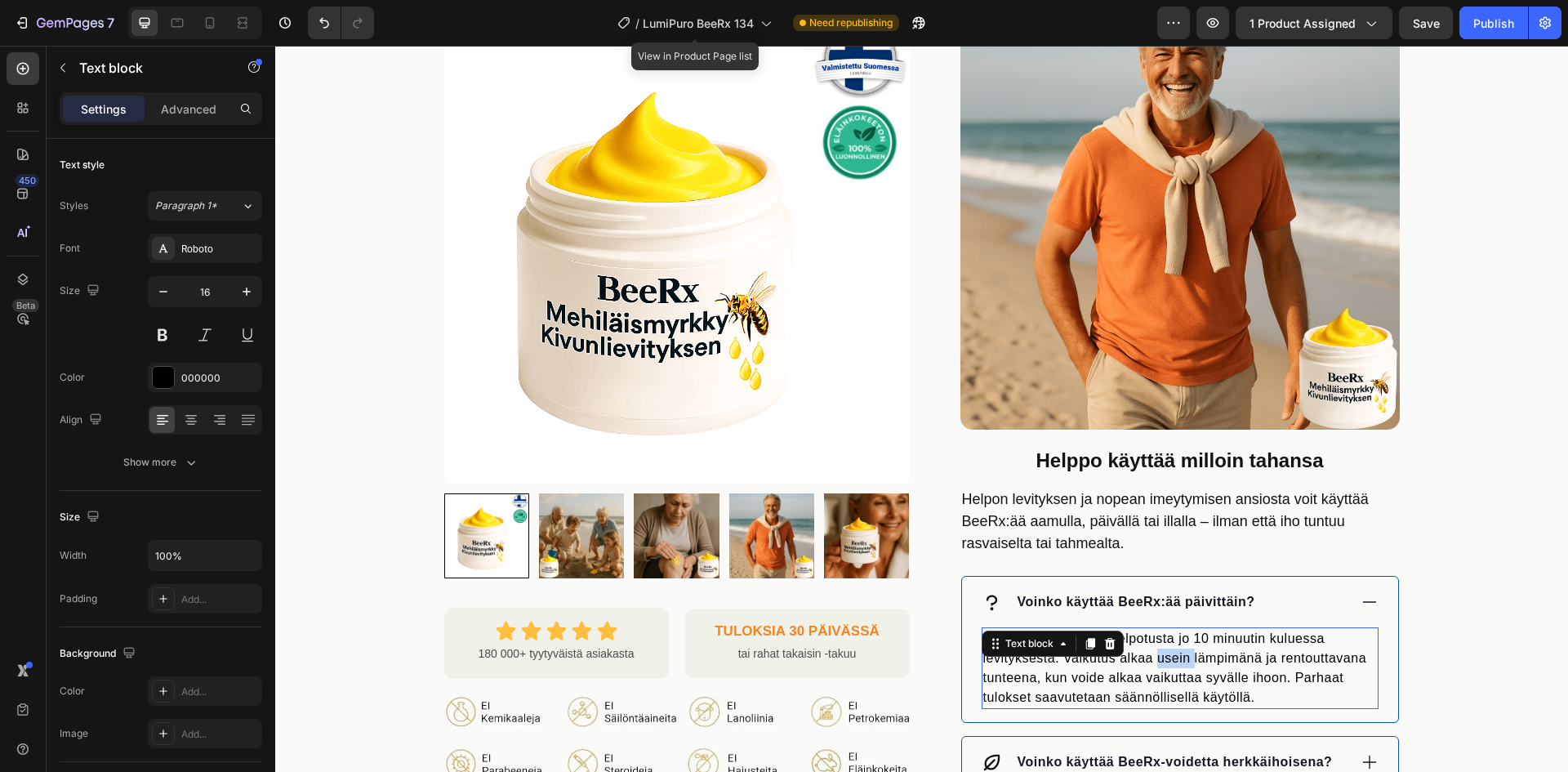
click at [1168, 629] on p "Moni käyttäjä kokee helpotusta jo 10 minuutin kuluessa levityksestä. Vaikutus a…" at bounding box center [1180, 668] width 394 height 78
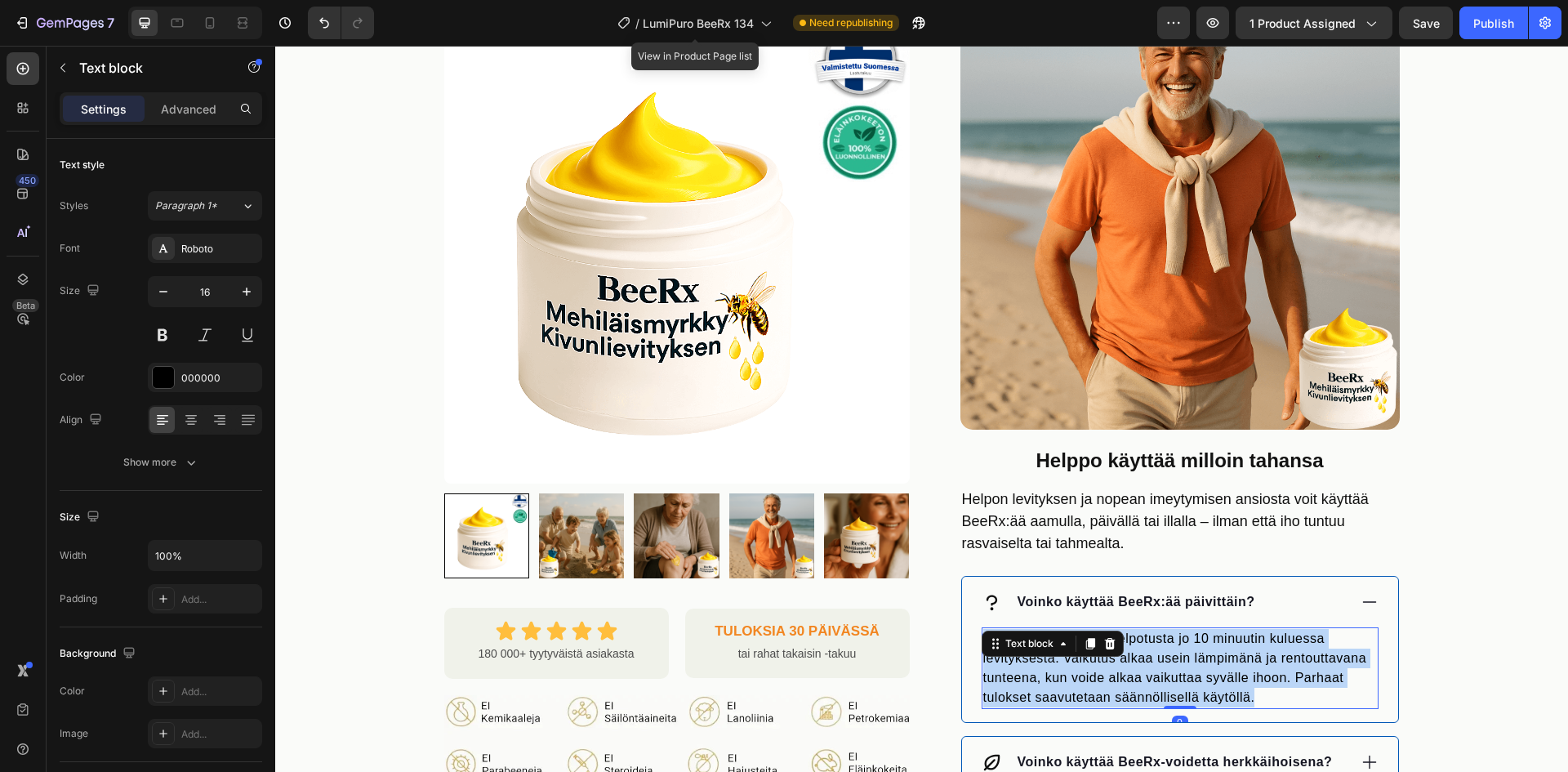
click at [1168, 629] on p "Moni käyttäjä kokee helpotusta jo 10 minuutin kuluessa levityksestä. Vaikutus a…" at bounding box center [1180, 668] width 394 height 78
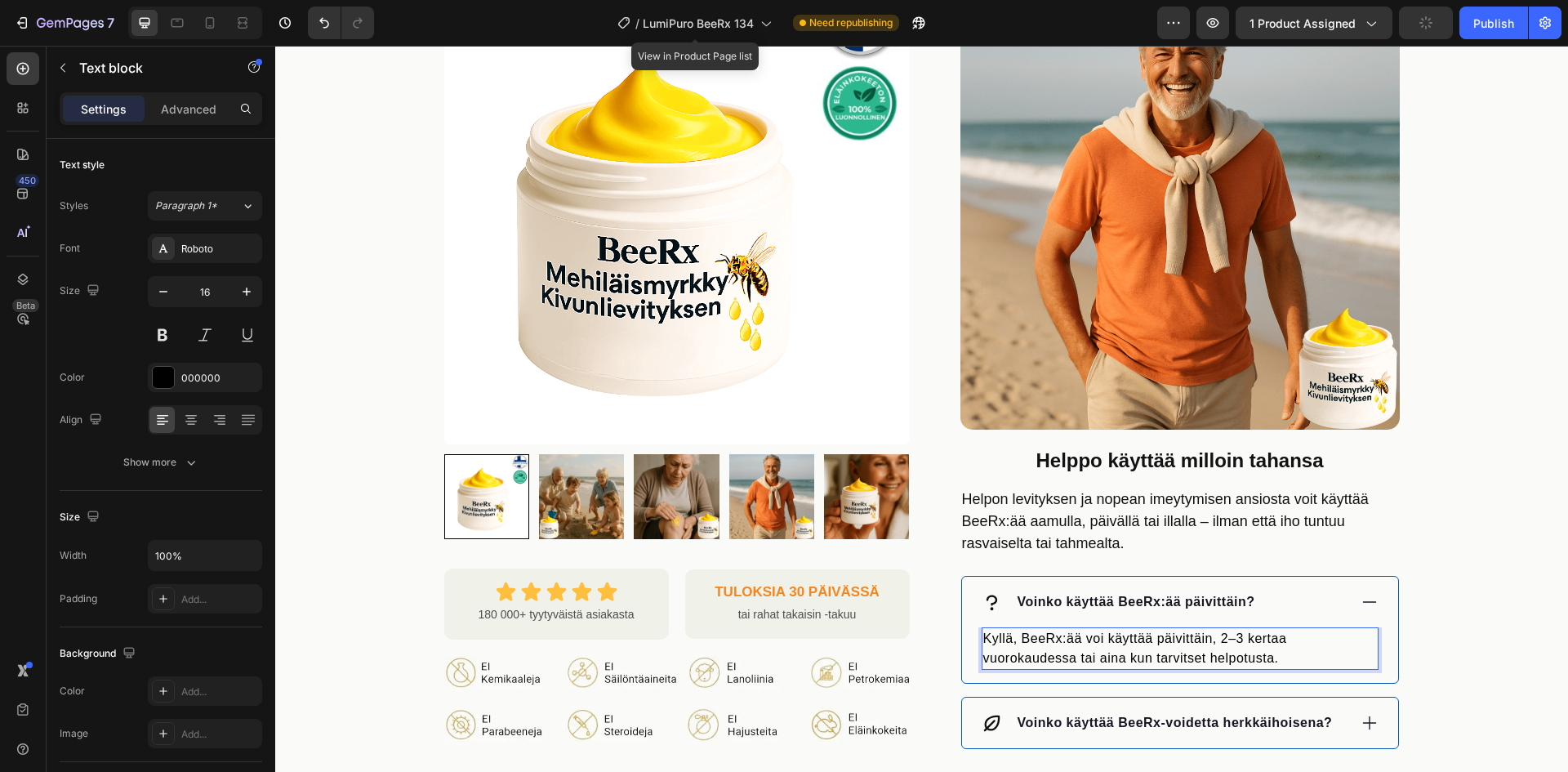
scroll to position [1388, 0]
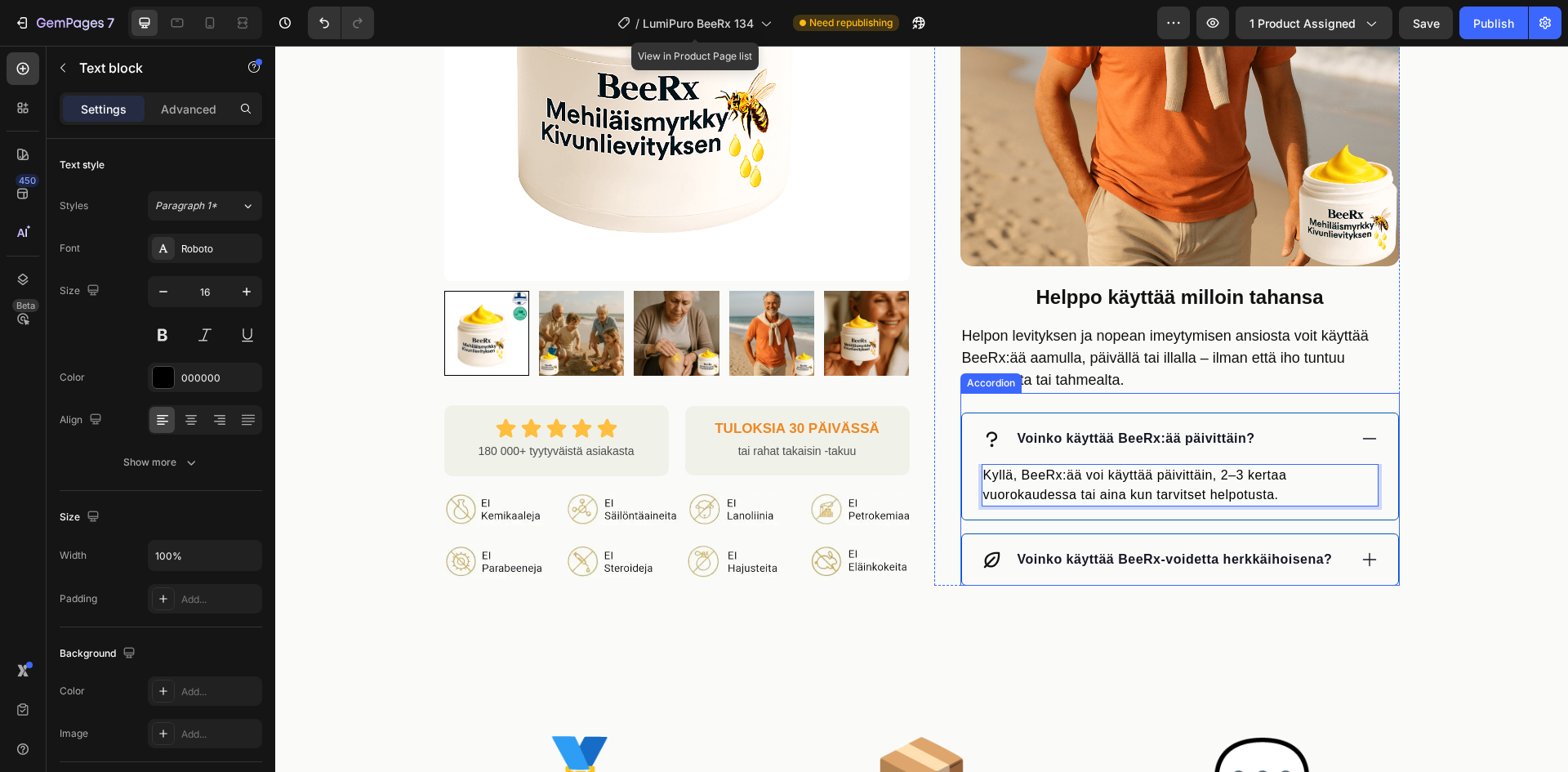
click at [1184, 534] on div "Voinko käyttää BeeRx-voidetta herkkäihoisena?" at bounding box center [1180, 559] width 436 height 51
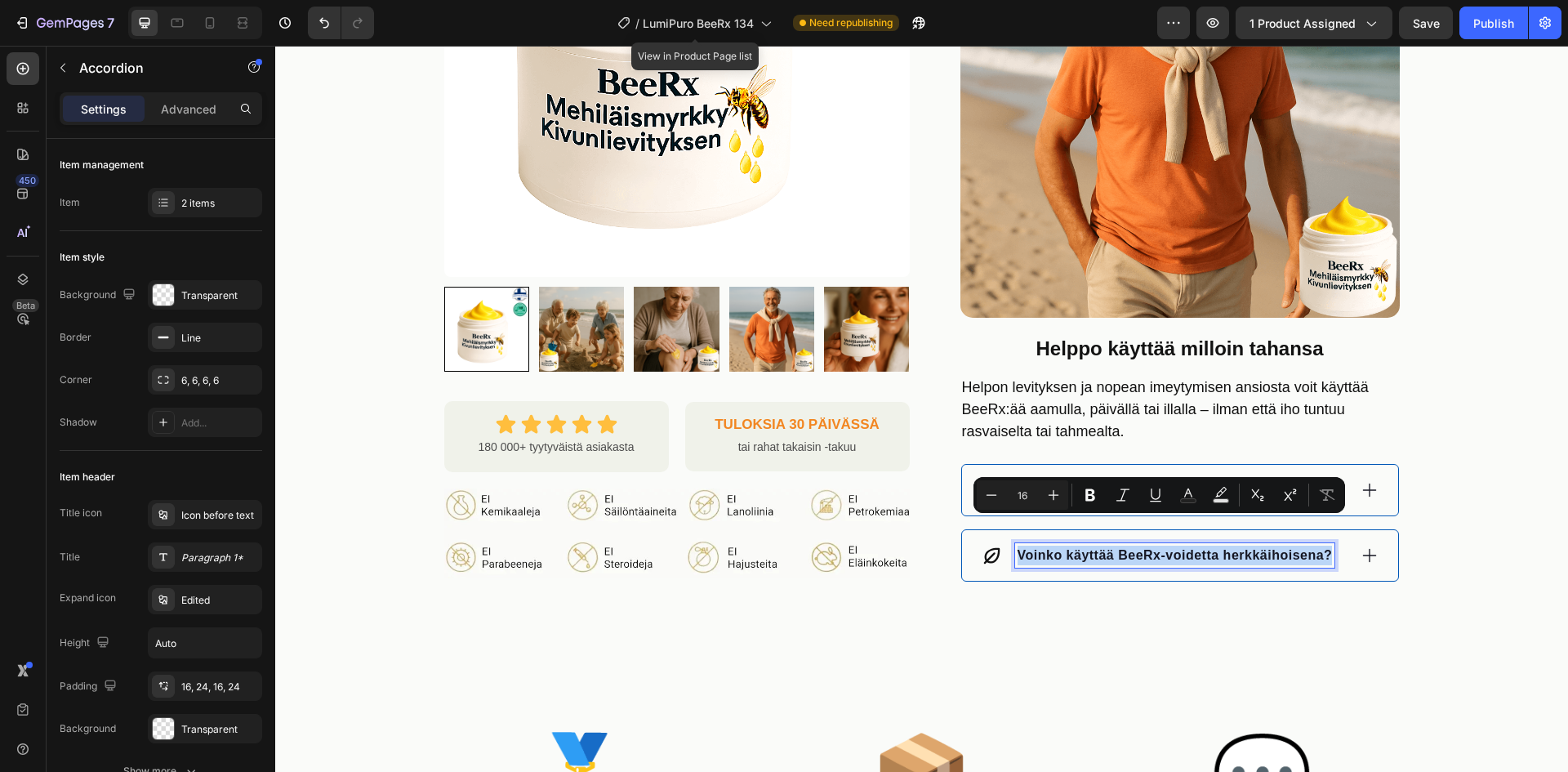
scroll to position [1337, 0]
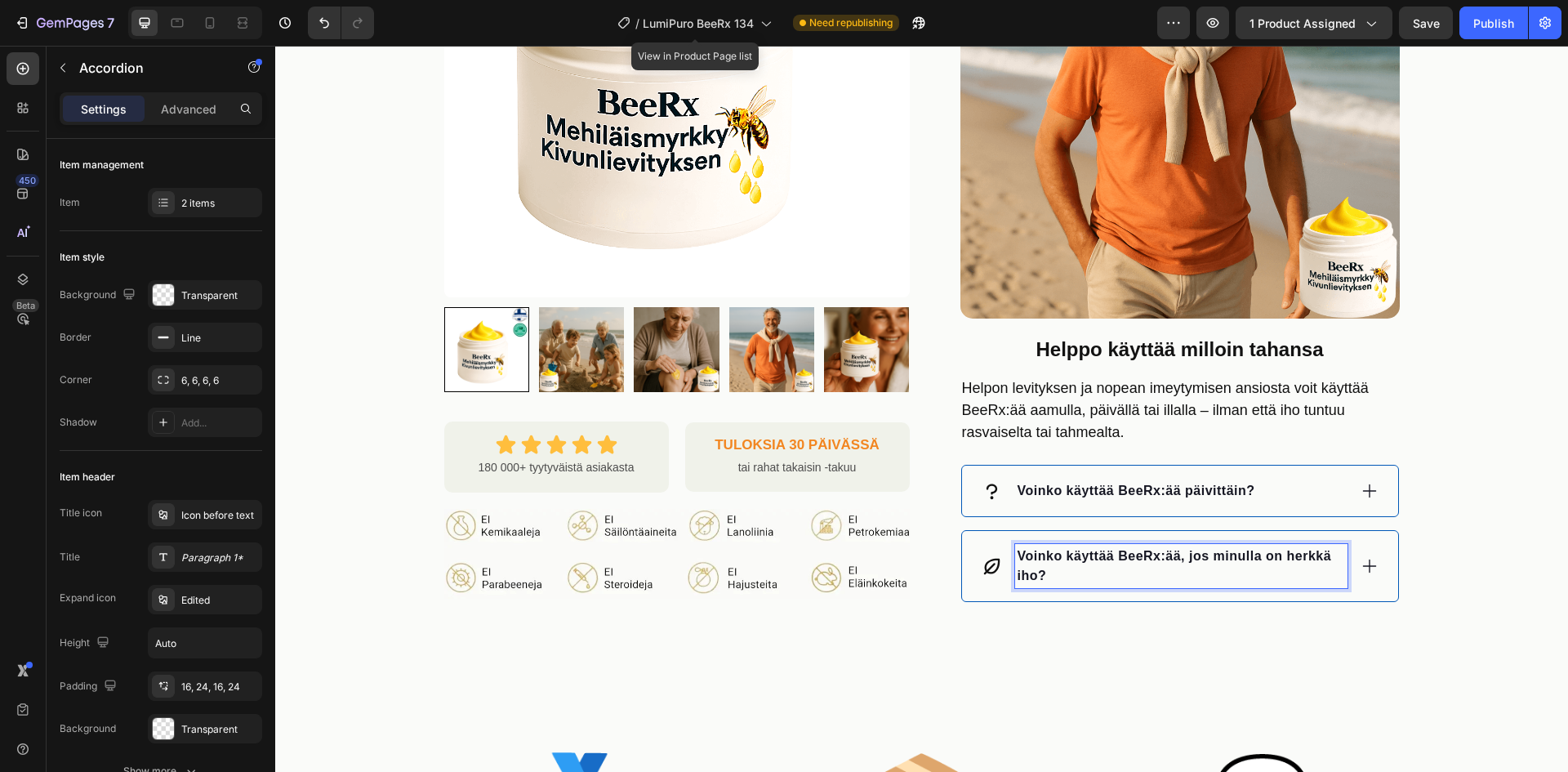
click at [1344, 533] on div "Voinko käyttää BeeRx:ää, jos minulla on herkkä iho?" at bounding box center [1180, 567] width 436 height 71
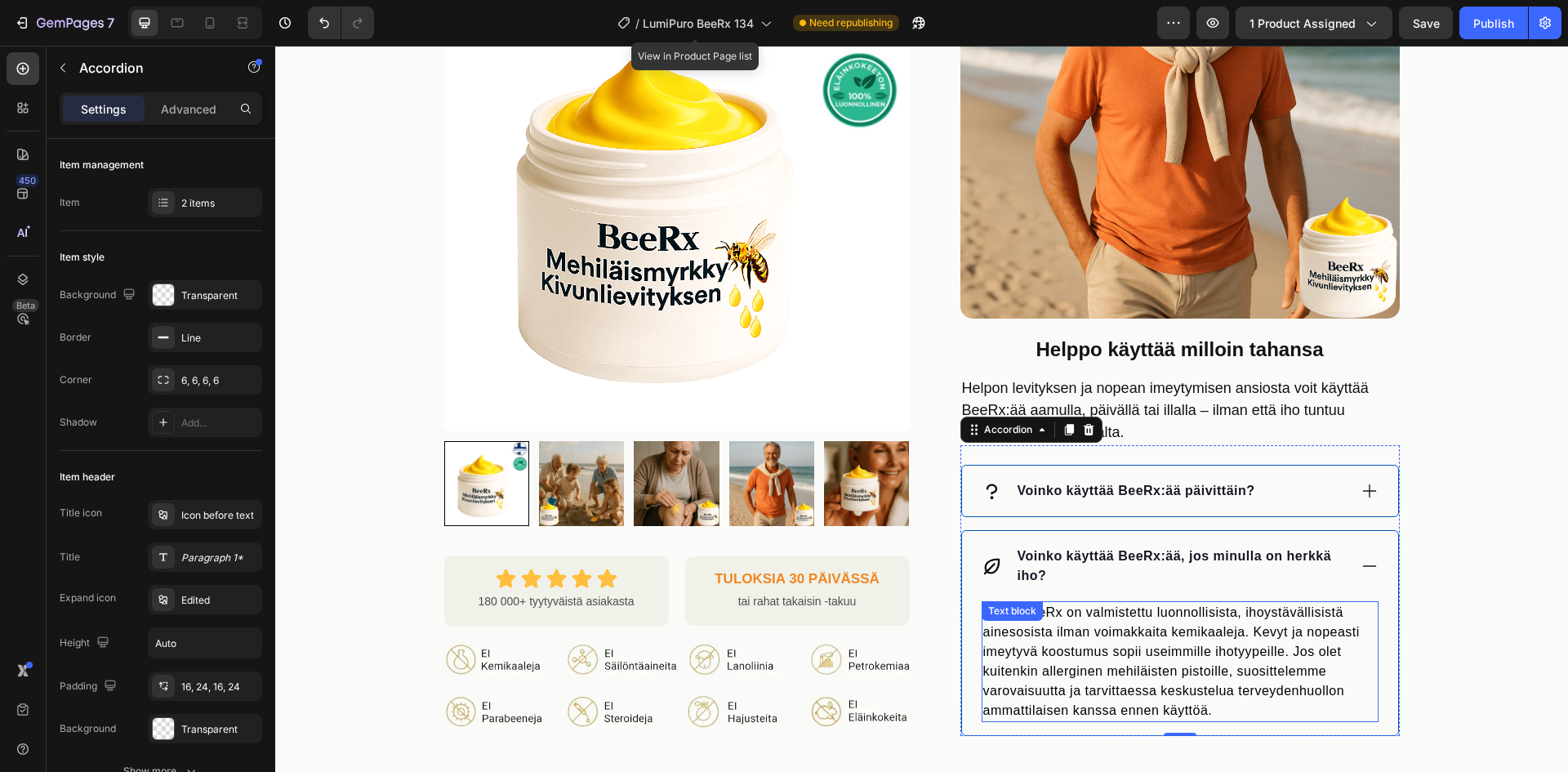
click at [1173, 604] on p "Kyllä. BeeRx on valmistettu luonnollisista, ihoystävällisistä ainesosista ilman…" at bounding box center [1180, 661] width 394 height 118
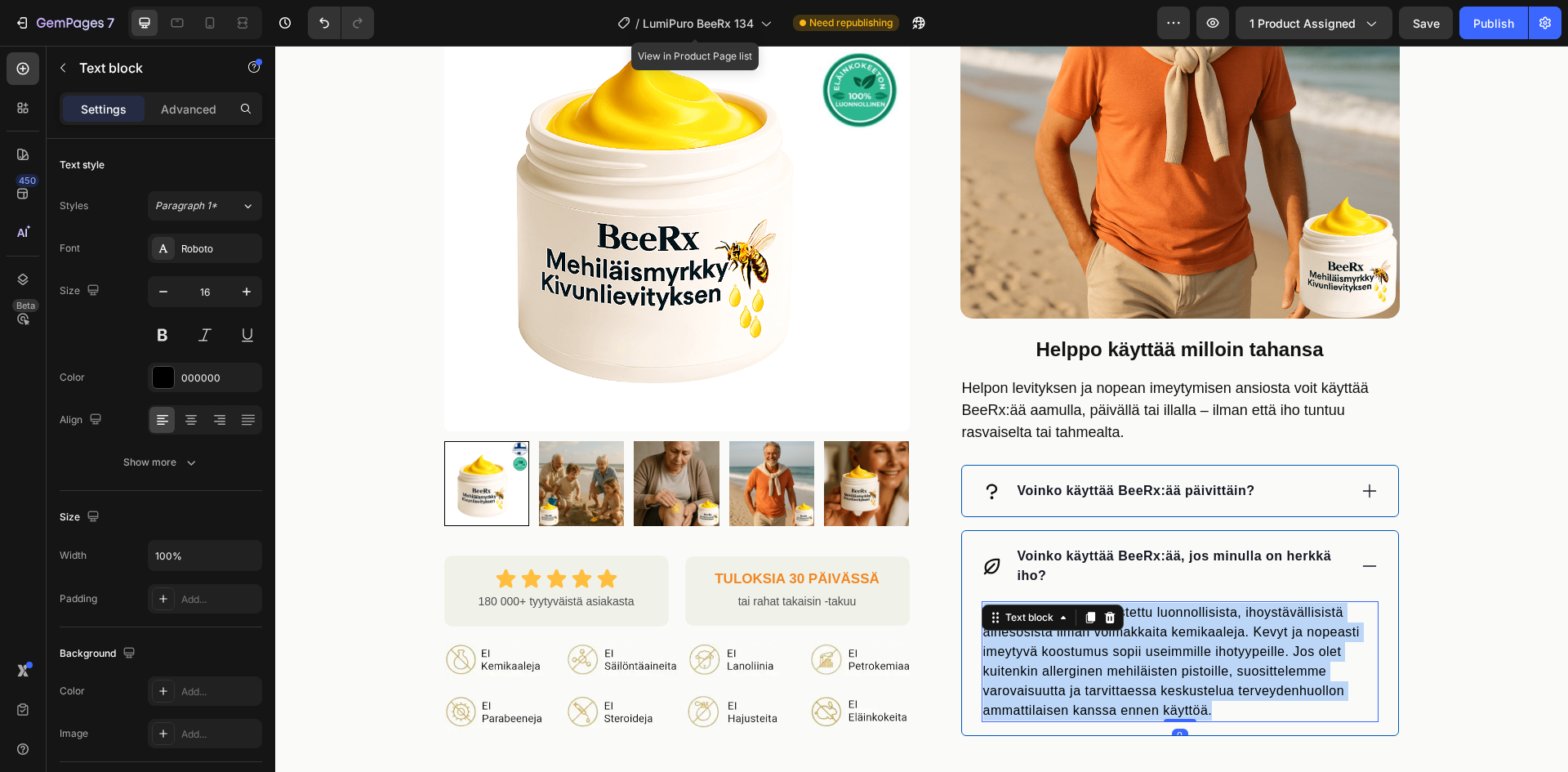
click at [1173, 604] on p "Kyllä. BeeRx on valmistettu luonnollisista, ihoystävällisistä ainesosista ilman…" at bounding box center [1180, 661] width 394 height 118
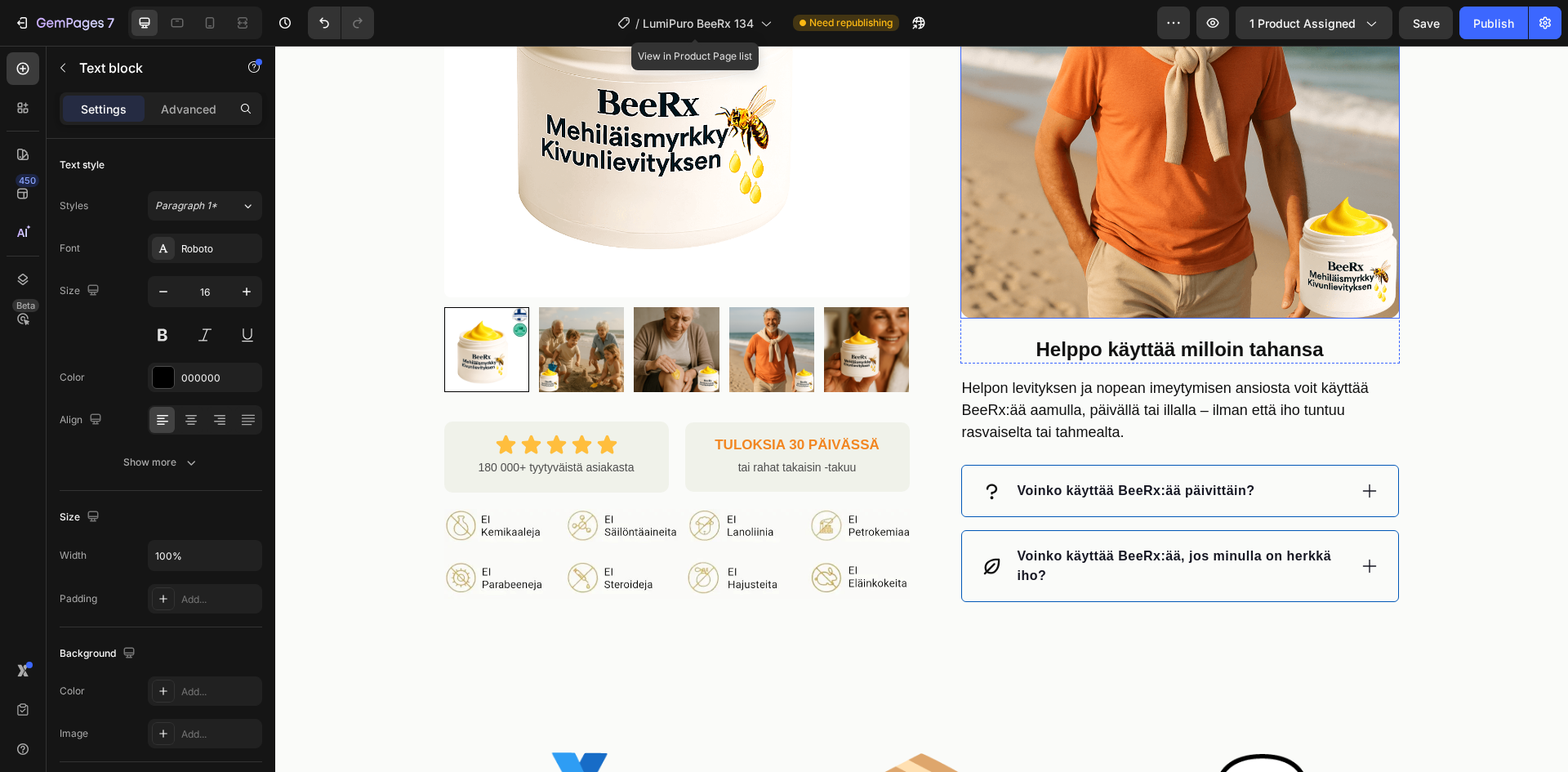
click at [1212, 149] on img at bounding box center [1180, 98] width 440 height 440
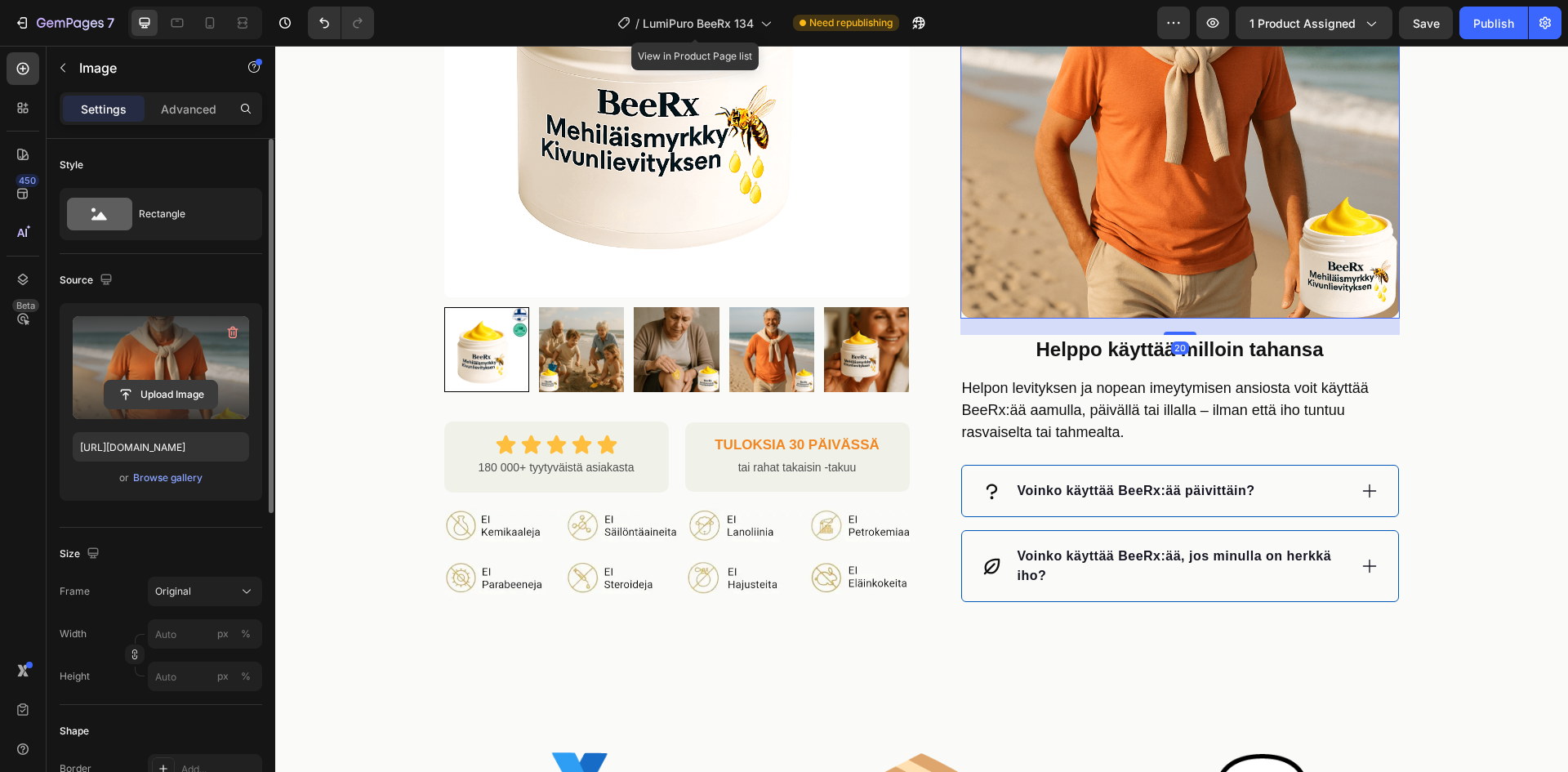
click at [137, 395] on input "file" at bounding box center [161, 394] width 113 height 28
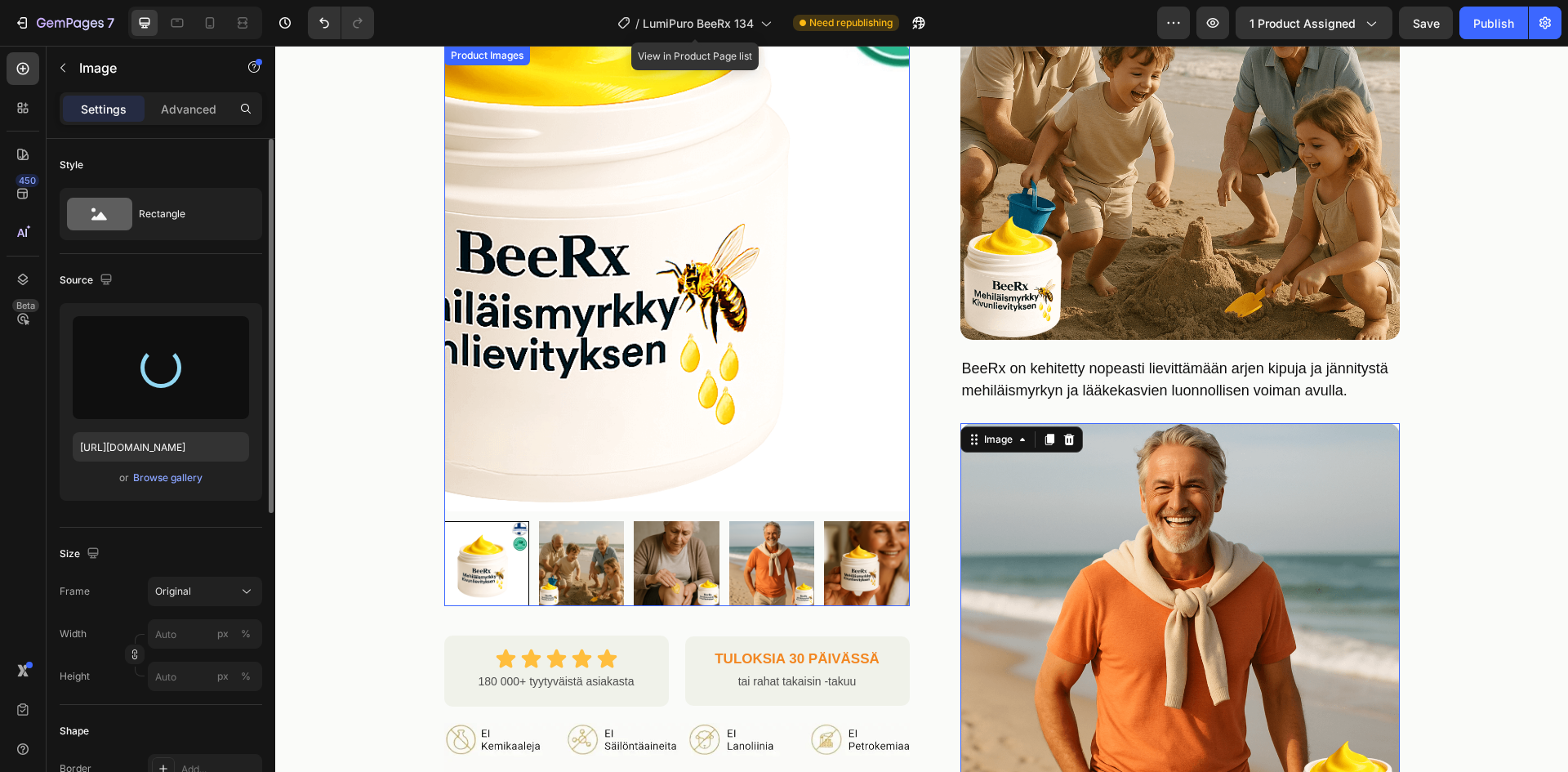
scroll to position [764, 0]
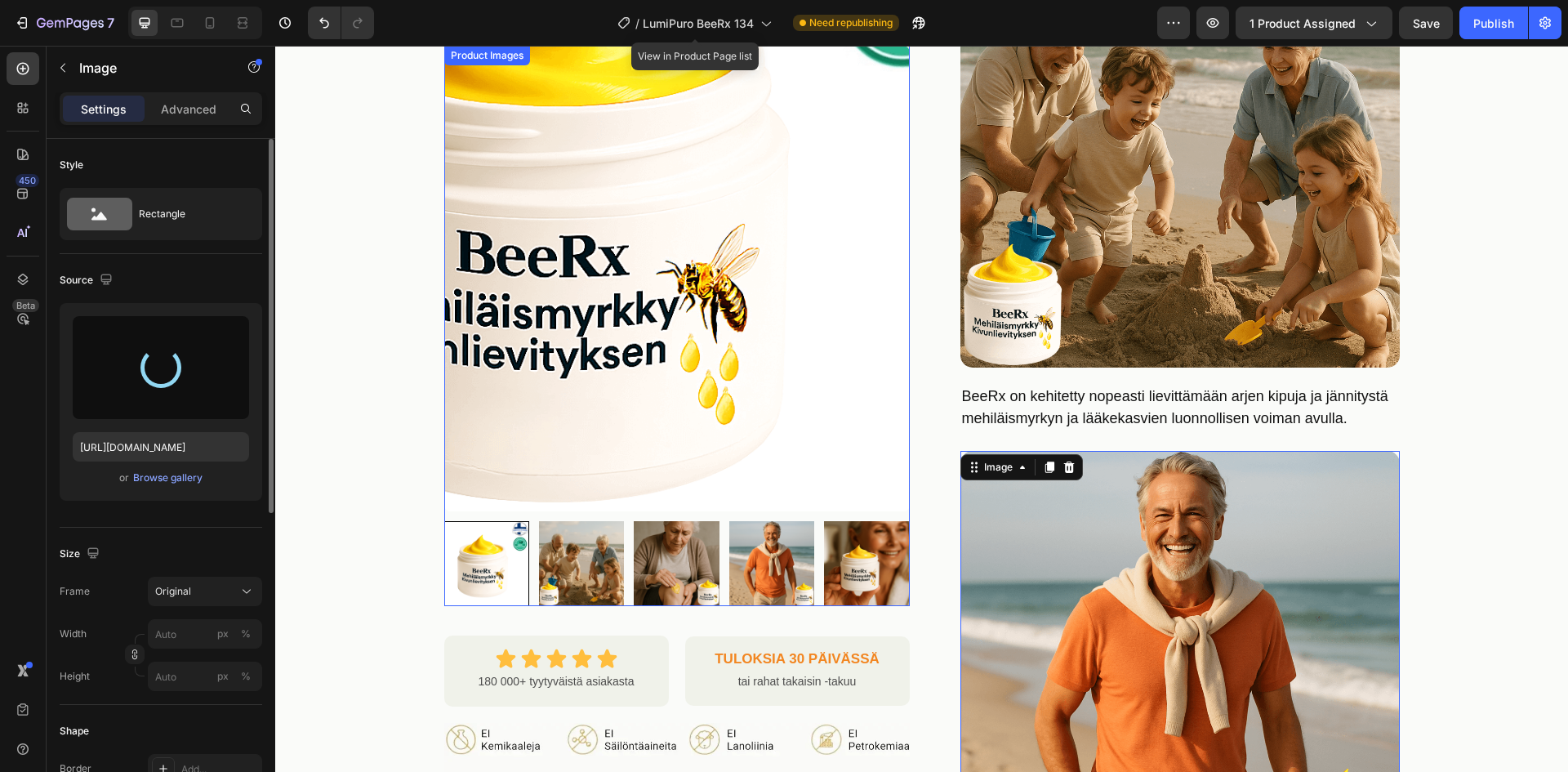
type input "[URL][DOMAIN_NAME]"
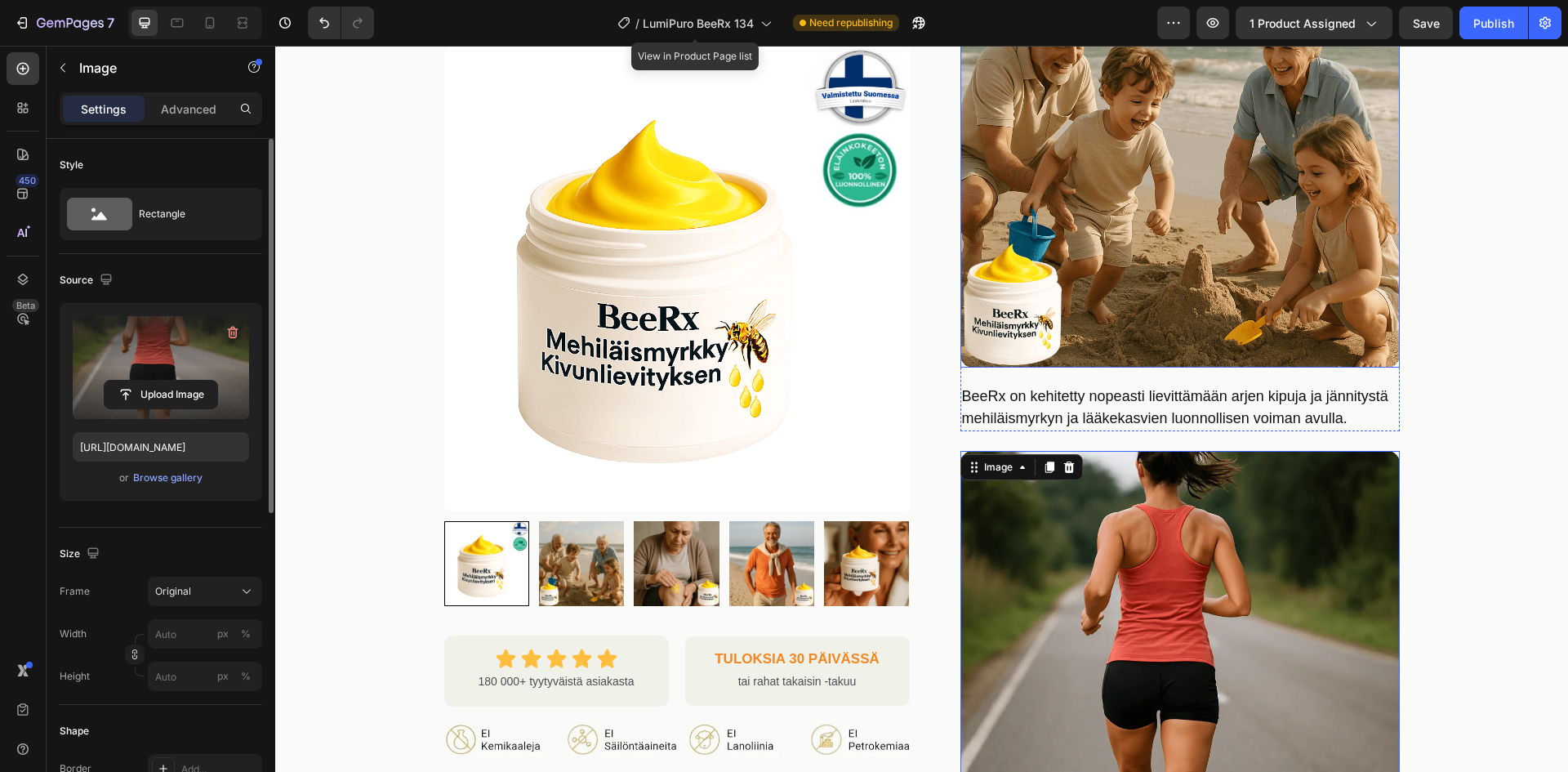
click at [1146, 182] on img at bounding box center [1180, 148] width 440 height 440
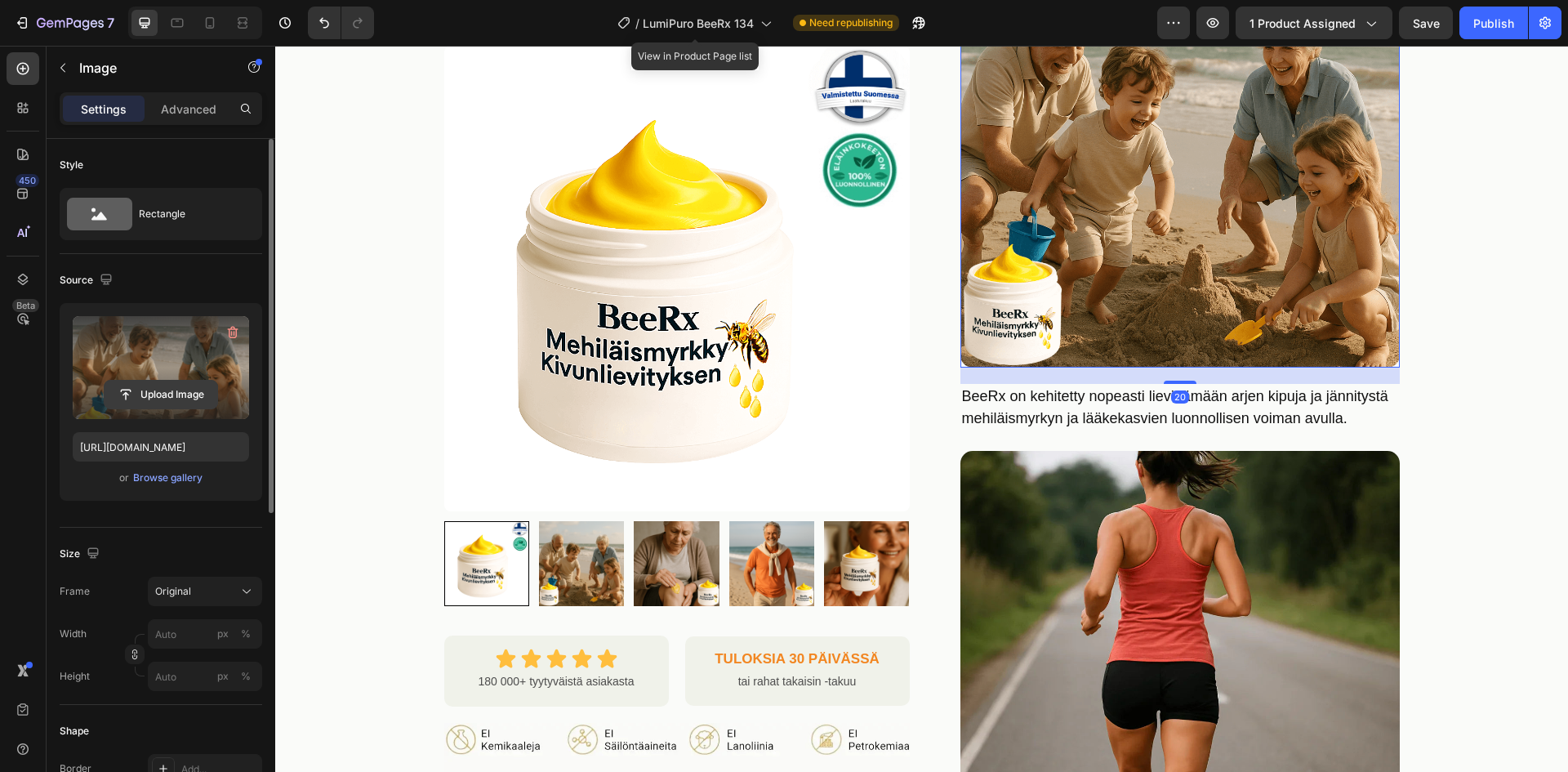
click at [163, 386] on input "file" at bounding box center [161, 394] width 113 height 28
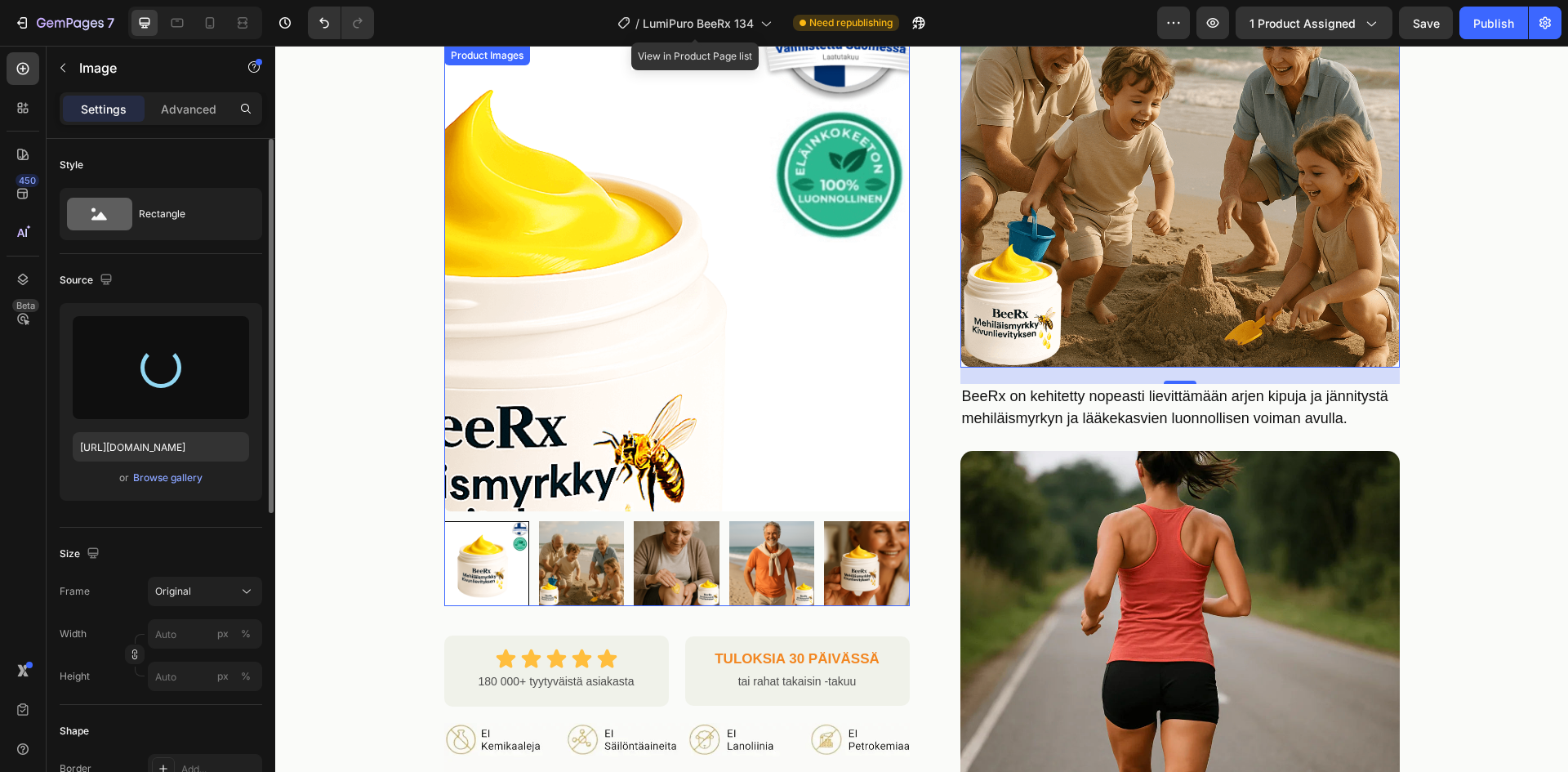
type input "[URL][DOMAIN_NAME]"
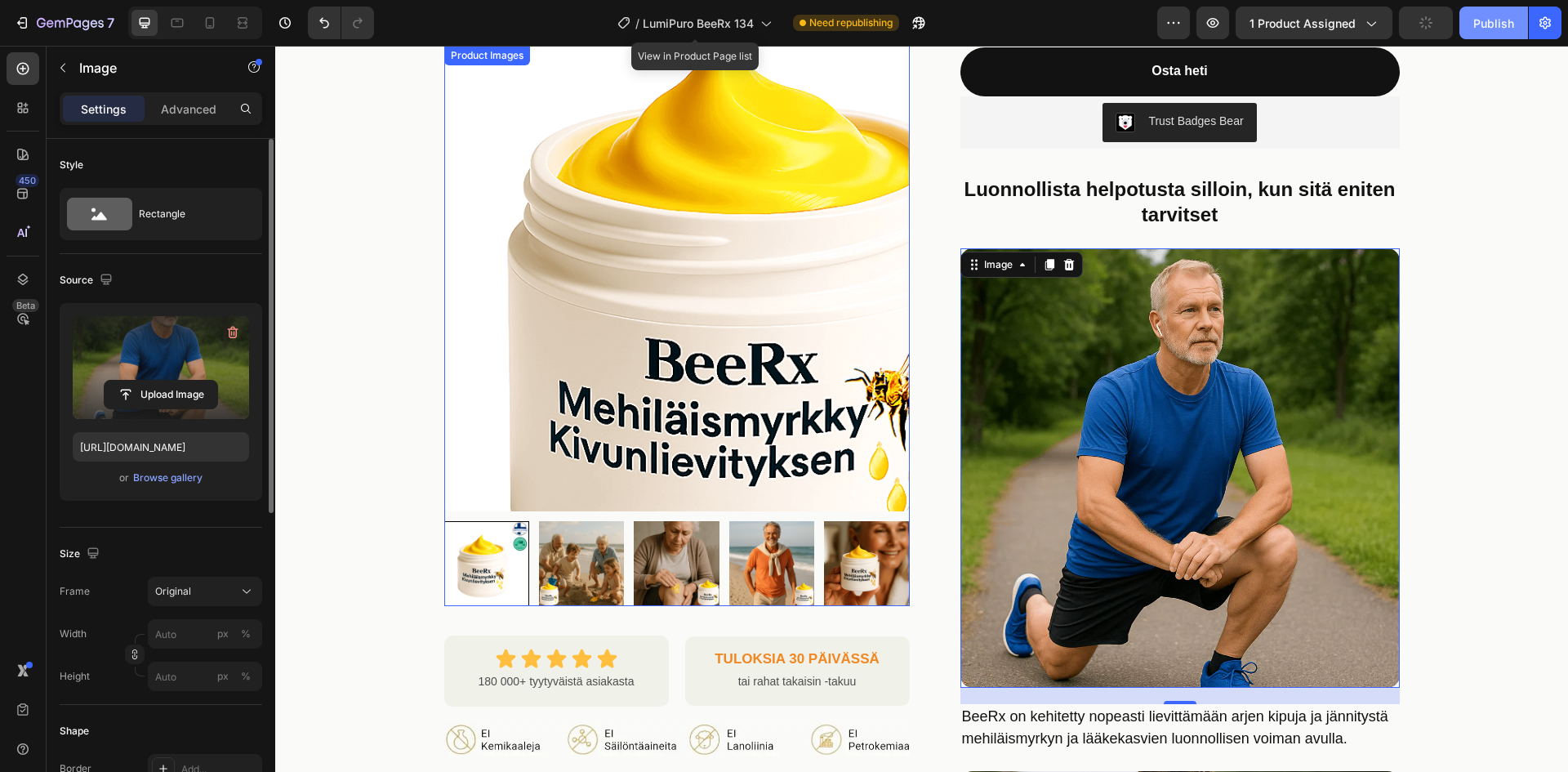
scroll to position [438, 0]
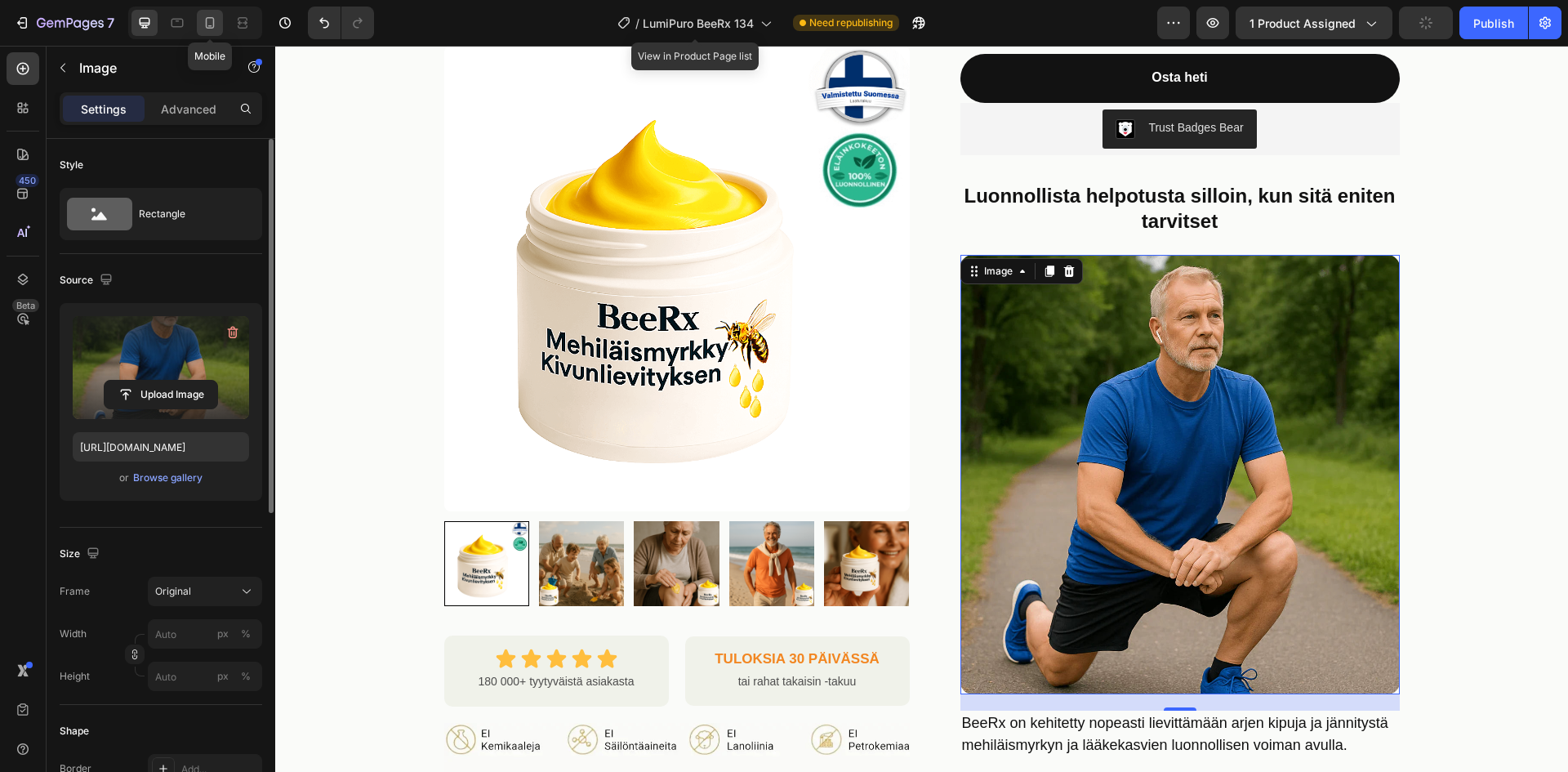
click at [201, 25] on div at bounding box center [209, 22] width 26 height 26
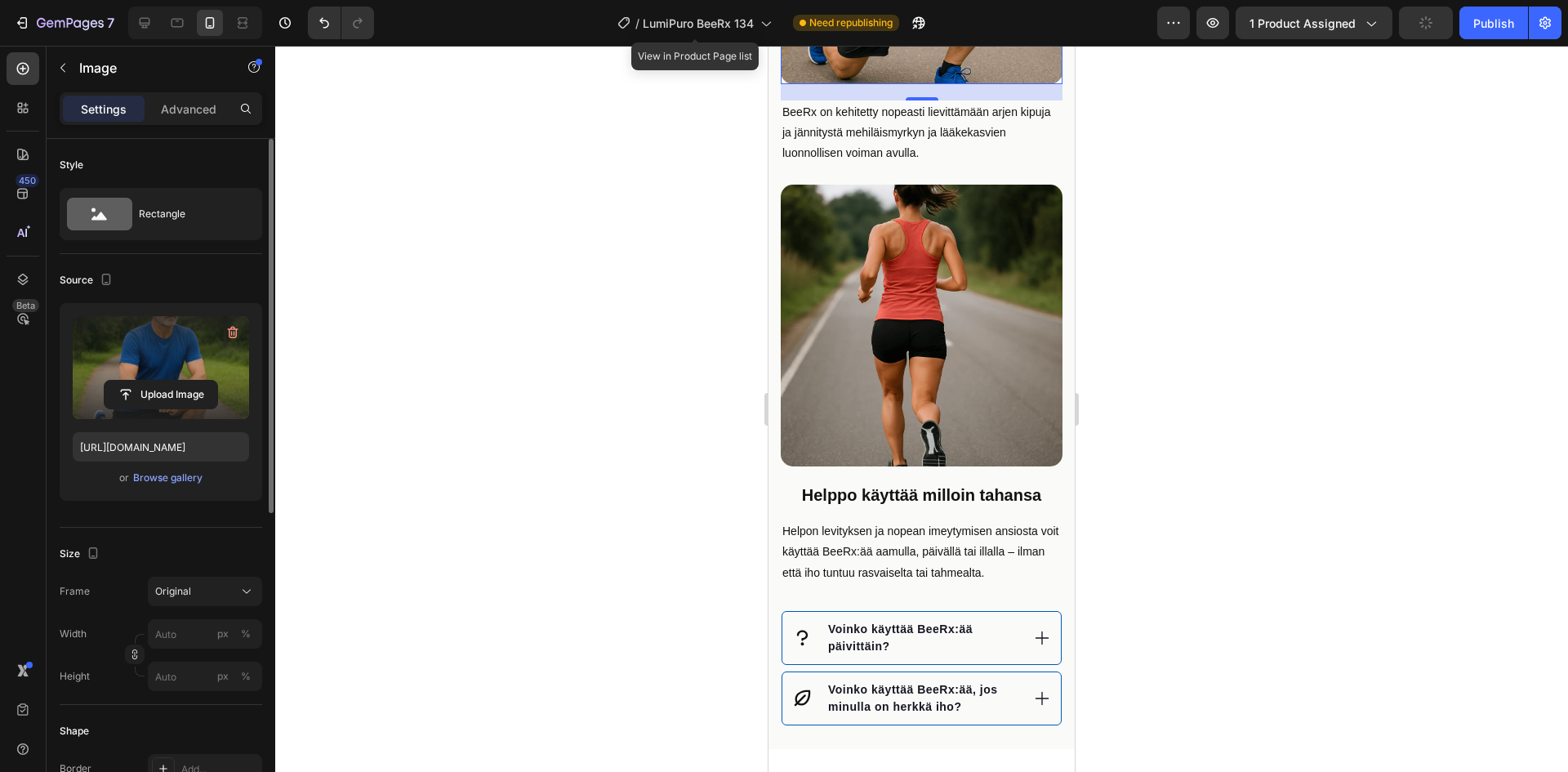
scroll to position [1477, 0]
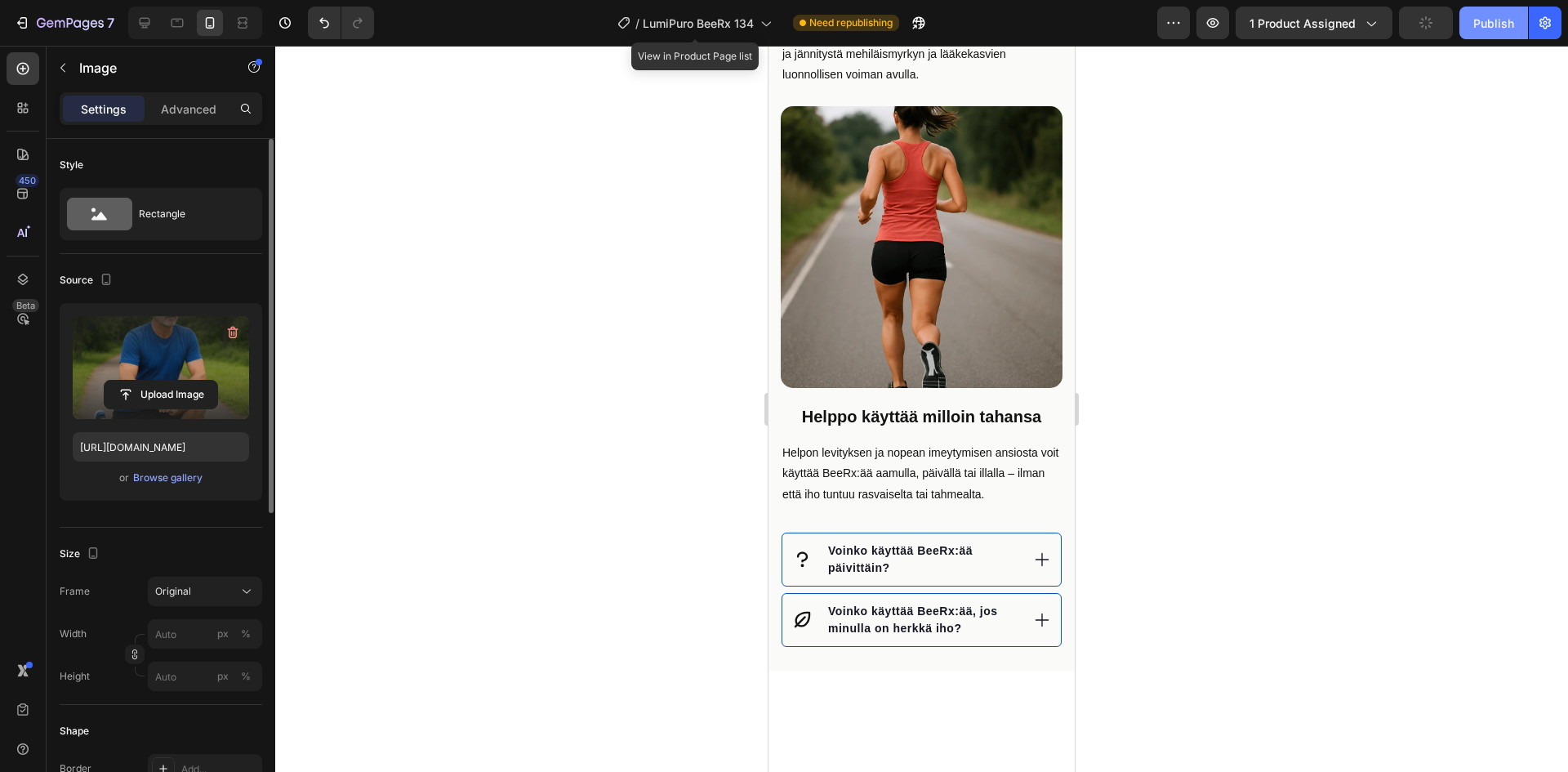
click at [1483, 23] on div "Publish" at bounding box center [1493, 23] width 41 height 17
